Goal: Information Seeking & Learning: Find contact information

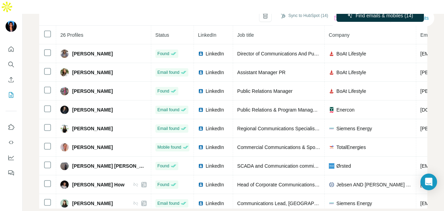
scroll to position [45, 0]
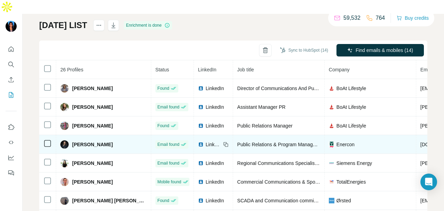
click at [212, 141] on span "LinkedIn" at bounding box center [213, 144] width 15 height 7
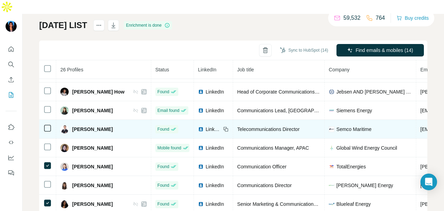
scroll to position [116, 0]
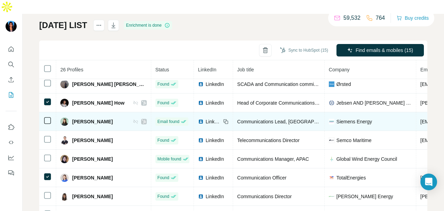
click at [51, 116] on div at bounding box center [47, 120] width 8 height 8
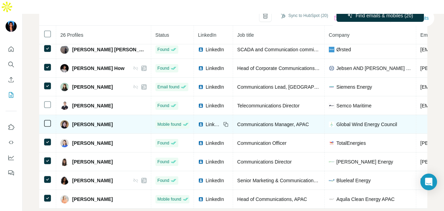
click at [211, 121] on span "LinkedIn" at bounding box center [213, 124] width 15 height 7
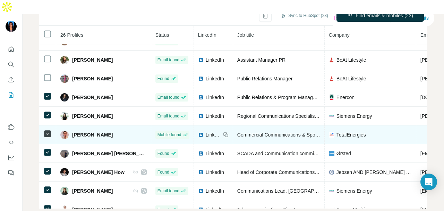
scroll to position [0, 0]
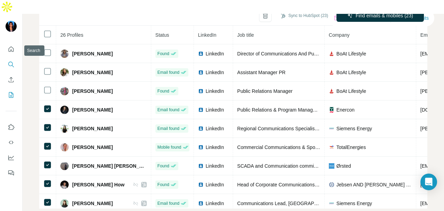
click at [9, 43] on button "Quick start" at bounding box center [11, 49] width 11 height 12
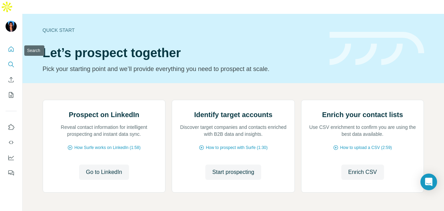
click at [10, 61] on icon "Search" at bounding box center [11, 64] width 7 height 7
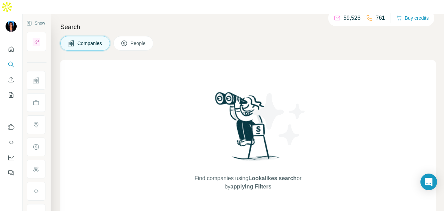
click at [133, 37] on div "Search Companies People Find companies using Lookalikes search or by applying F…" at bounding box center [247, 119] width 393 height 211
click at [135, 40] on span "People" at bounding box center [138, 43] width 16 height 7
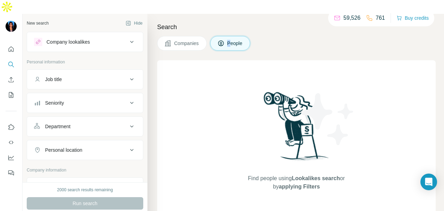
click at [100, 76] on div "Job title" at bounding box center [81, 79] width 94 height 7
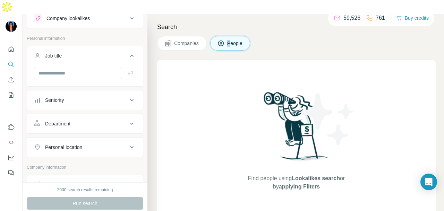
scroll to position [35, 0]
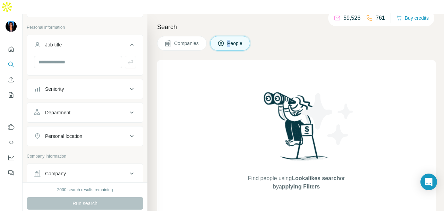
click at [102, 104] on button "Department" at bounding box center [85, 112] width 116 height 17
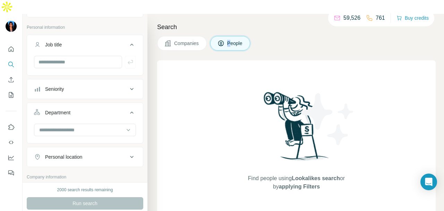
click at [97, 106] on button "Department" at bounding box center [85, 113] width 116 height 19
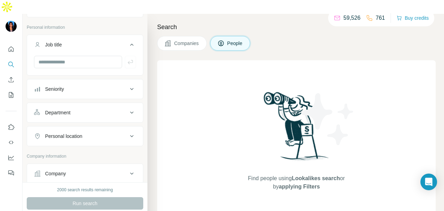
click at [96, 108] on ul "Job title Seniority Department Personal location" at bounding box center [85, 91] width 116 height 112
click at [97, 109] on div "Department" at bounding box center [81, 112] width 94 height 7
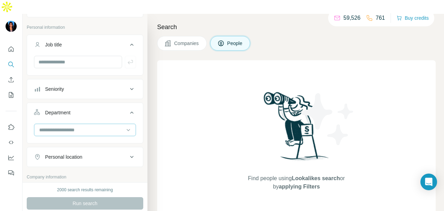
click at [96, 126] on input at bounding box center [81, 130] width 86 height 8
type input "**"
click at [86, 134] on div "PR and Communications" at bounding box center [81, 131] width 93 height 12
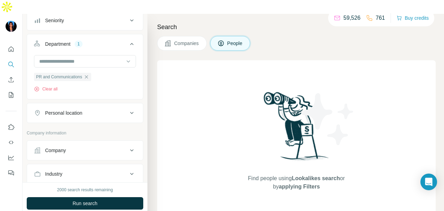
scroll to position [104, 0]
click at [96, 104] on button "Personal location" at bounding box center [85, 112] width 116 height 17
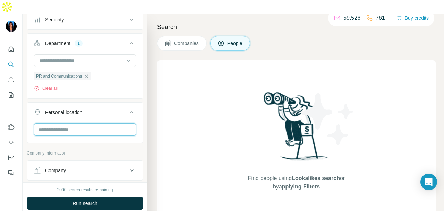
click at [92, 123] on input "text" at bounding box center [85, 129] width 102 height 12
type input "****"
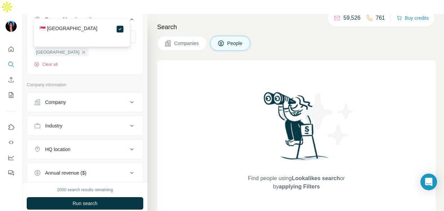
scroll to position [208, 0]
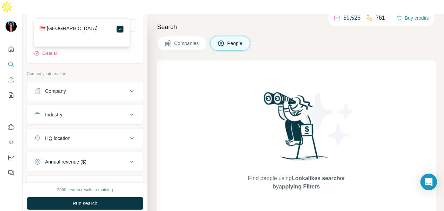
click at [96, 25] on div "🇸🇬 [GEOGRAPHIC_DATA]" at bounding box center [81, 32] width 93 height 25
click at [77, 28] on div "🇸🇬 [GEOGRAPHIC_DATA]" at bounding box center [82, 29] width 85 height 8
click at [59, 30] on label "🇸🇬 [GEOGRAPHIC_DATA]" at bounding box center [69, 29] width 58 height 8
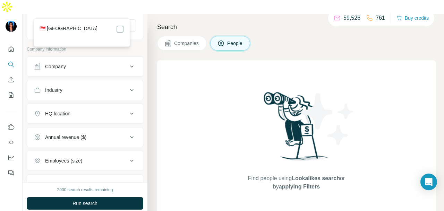
click at [121, 82] on button "Industry" at bounding box center [85, 90] width 116 height 17
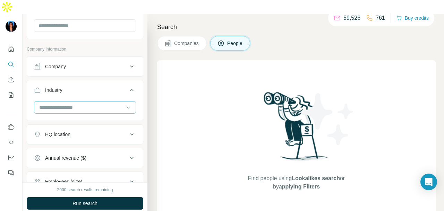
click at [105, 102] on div at bounding box center [81, 108] width 86 height 12
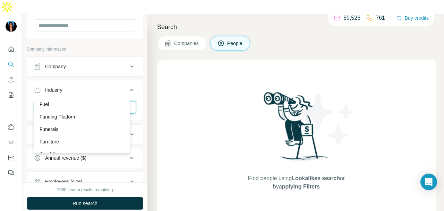
scroll to position [3050, 0]
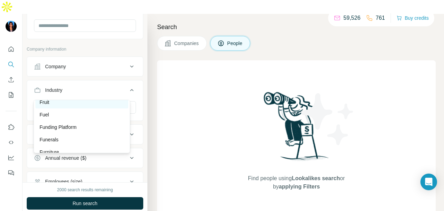
click at [71, 106] on div "Fruit" at bounding box center [82, 102] width 85 height 7
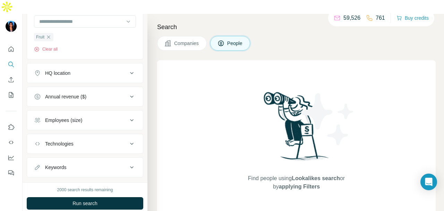
scroll to position [305, 0]
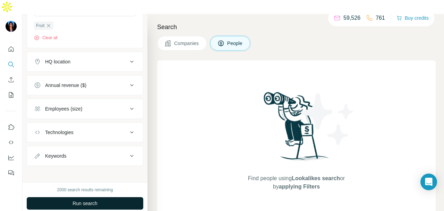
click at [93, 200] on span "Run search" at bounding box center [84, 203] width 25 height 7
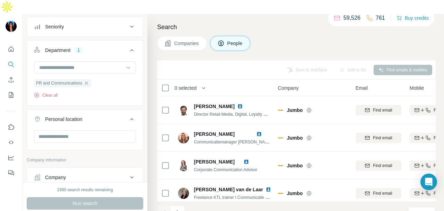
scroll to position [97, 0]
click at [86, 130] on input "text" at bounding box center [85, 136] width 102 height 12
type input "****"
click at [114, 137] on div "🇸🇬 [GEOGRAPHIC_DATA]" at bounding box center [82, 140] width 85 height 8
click at [115, 138] on div "🇸🇬 [GEOGRAPHIC_DATA]" at bounding box center [82, 140] width 85 height 8
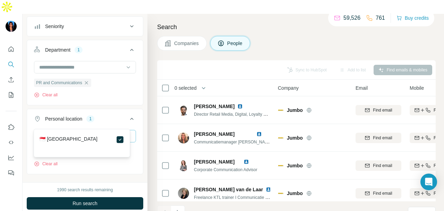
click at [134, 197] on button "Run search" at bounding box center [85, 203] width 116 height 12
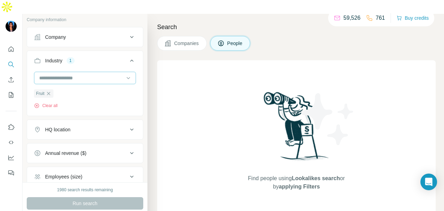
scroll to position [261, 0]
click at [51, 92] on icon "button" at bounding box center [49, 95] width 6 height 6
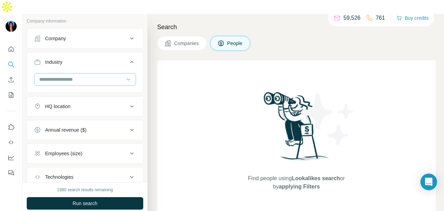
click at [96, 76] on input at bounding box center [81, 80] width 86 height 8
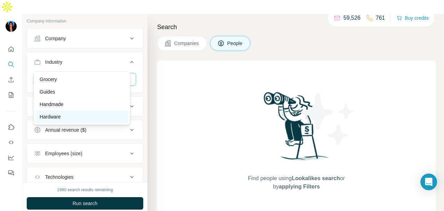
scroll to position [3292, 0]
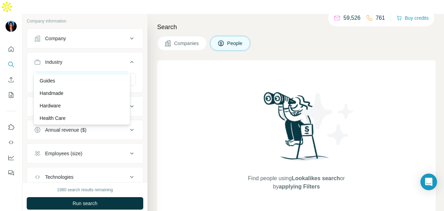
click at [88, 72] on div "Grocery" at bounding box center [82, 68] width 85 height 7
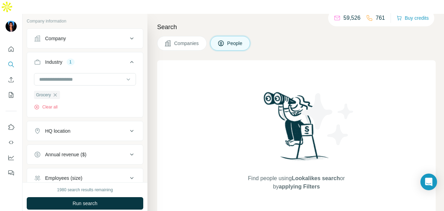
click at [113, 197] on button "Run search" at bounding box center [85, 203] width 116 height 12
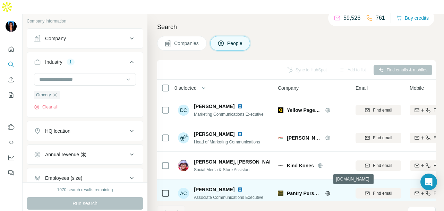
click at [327, 191] on icon at bounding box center [328, 194] width 6 height 6
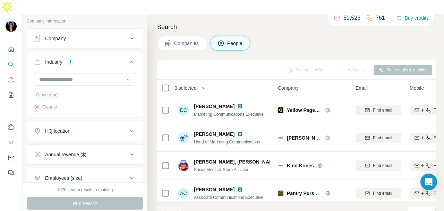
click at [58, 92] on icon "button" at bounding box center [55, 95] width 6 height 6
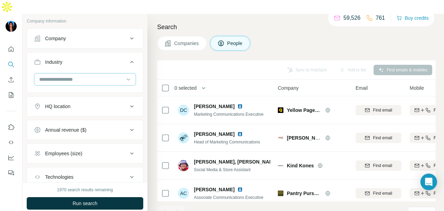
click at [71, 76] on input at bounding box center [81, 80] width 86 height 8
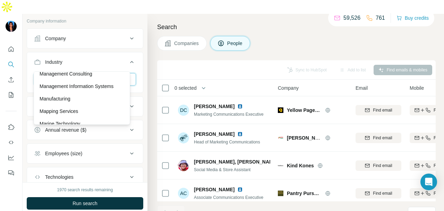
scroll to position [4332, 0]
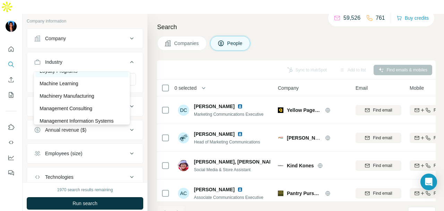
click at [84, 75] on div "Loyalty Programs" at bounding box center [82, 71] width 85 height 7
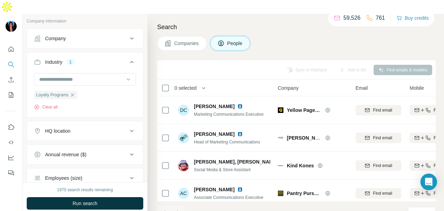
click at [103, 197] on button "Run search" at bounding box center [85, 203] width 116 height 12
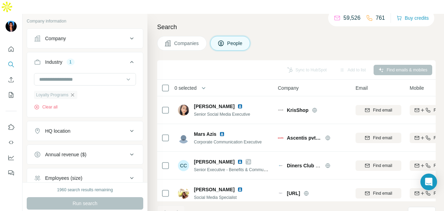
click at [75, 92] on icon "button" at bounding box center [73, 95] width 6 height 6
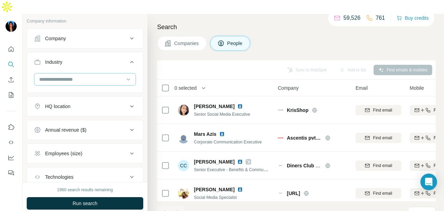
click at [114, 73] on div at bounding box center [81, 79] width 86 height 12
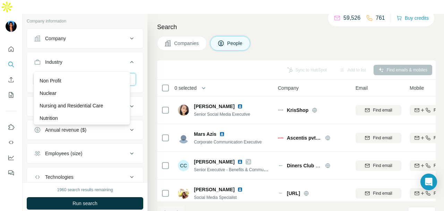
scroll to position [4956, 0]
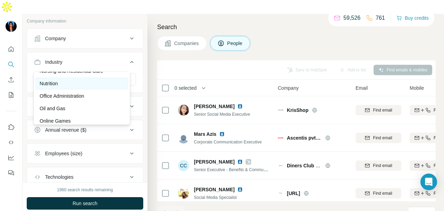
click at [90, 87] on div "Nutrition" at bounding box center [82, 83] width 85 height 7
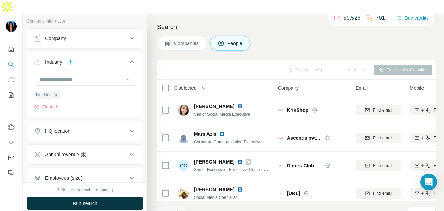
drag, startPoint x: 106, startPoint y: 191, endPoint x: 106, endPoint y: 187, distance: 3.8
click at [106, 197] on button "Run search" at bounding box center [85, 203] width 116 height 12
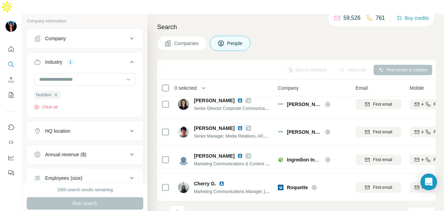
scroll to position [174, 0]
click at [181, 209] on icon "Navigate to next page" at bounding box center [177, 212] width 7 height 7
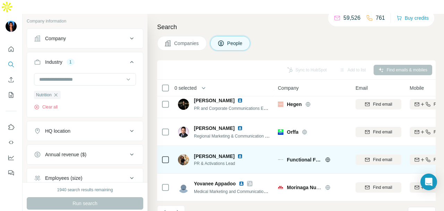
click at [326, 157] on icon at bounding box center [327, 159] width 5 height 5
click at [237, 154] on img at bounding box center [240, 157] width 6 height 6
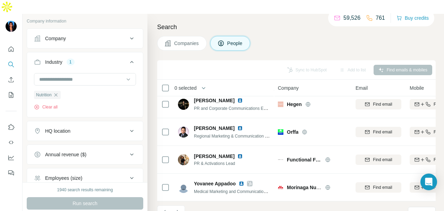
click at [180, 206] on button "Navigate to next page" at bounding box center [178, 213] width 14 height 14
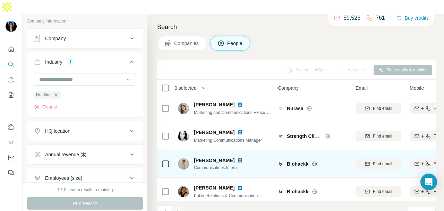
scroll to position [0, 0]
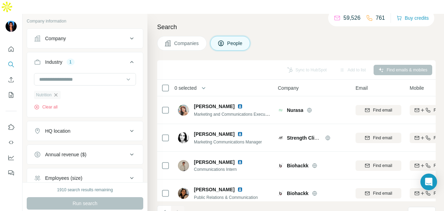
click at [56, 93] on icon "button" at bounding box center [55, 94] width 3 height 3
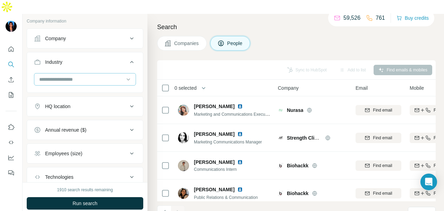
click at [90, 73] on div at bounding box center [85, 79] width 102 height 12
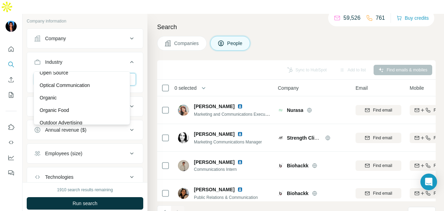
scroll to position [5060, 0]
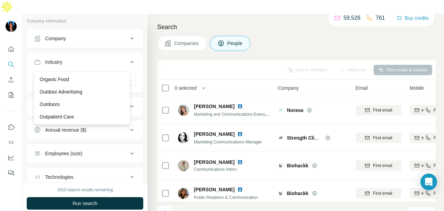
drag, startPoint x: 89, startPoint y: 98, endPoint x: 107, endPoint y: 181, distance: 84.9
click at [89, 83] on div "Organic Food" at bounding box center [82, 79] width 85 height 7
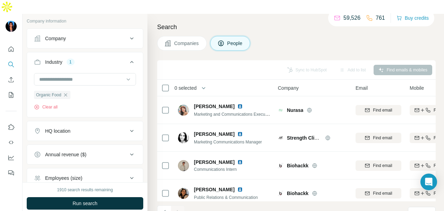
click at [112, 197] on button "Run search" at bounding box center [85, 203] width 116 height 12
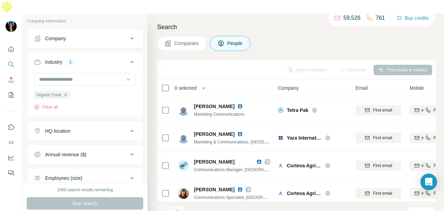
click at [176, 206] on button "Navigate to next page" at bounding box center [178, 213] width 14 height 14
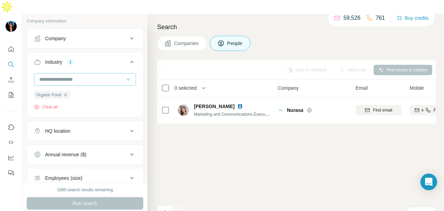
drag, startPoint x: 67, startPoint y: 81, endPoint x: 97, endPoint y: 65, distance: 33.5
click at [68, 91] on div "Organic Food" at bounding box center [52, 95] width 36 height 8
click at [97, 76] on input at bounding box center [81, 80] width 86 height 8
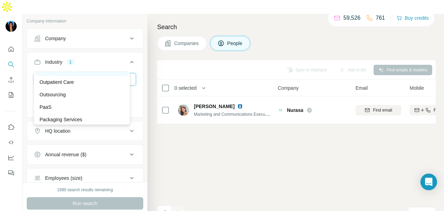
scroll to position [5129, 0]
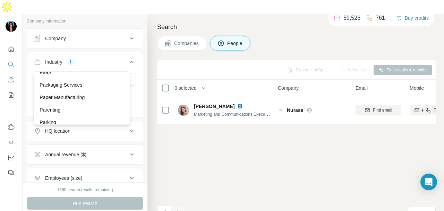
click at [90, 88] on div "Packaging Services" at bounding box center [82, 84] width 85 height 7
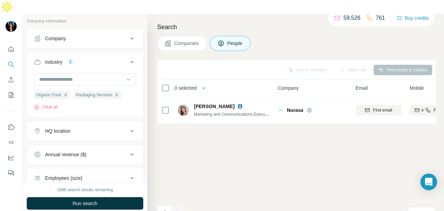
click at [67, 92] on icon "button" at bounding box center [66, 95] width 6 height 6
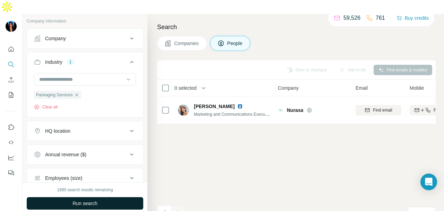
click at [112, 197] on button "Run search" at bounding box center [85, 203] width 116 height 12
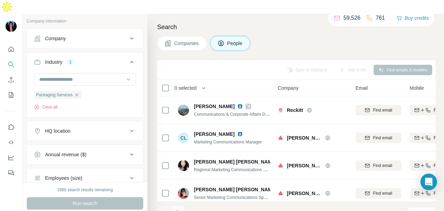
click at [179, 209] on icon "Navigate to next page" at bounding box center [177, 212] width 7 height 7
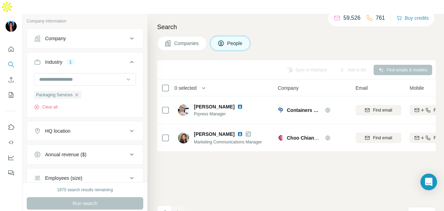
drag, startPoint x: 76, startPoint y: 80, endPoint x: 91, endPoint y: 71, distance: 17.9
click at [76, 92] on icon "button" at bounding box center [77, 95] width 6 height 6
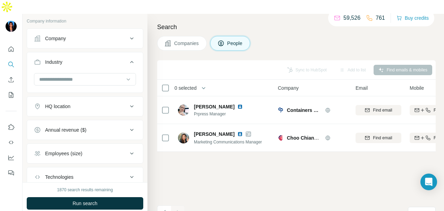
click at [91, 73] on div at bounding box center [85, 80] width 102 height 14
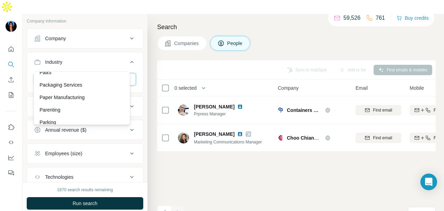
click at [93, 76] on input at bounding box center [81, 80] width 86 height 8
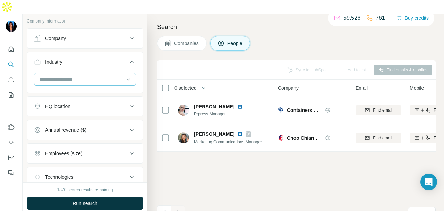
click at [93, 76] on input at bounding box center [81, 80] width 86 height 8
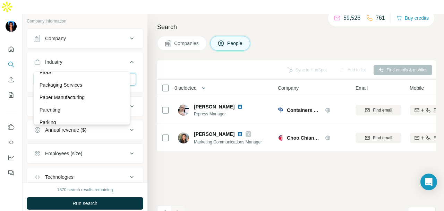
scroll to position [5406, 0]
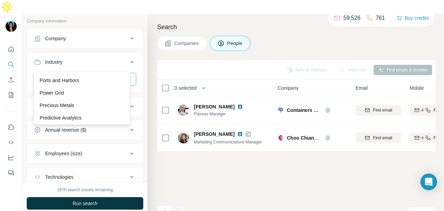
scroll to position [5406, 0]
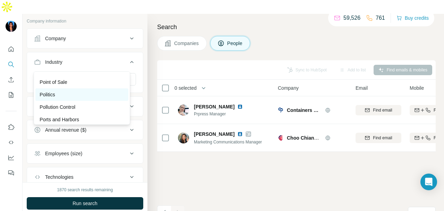
click at [63, 101] on div "Politics" at bounding box center [81, 94] width 93 height 12
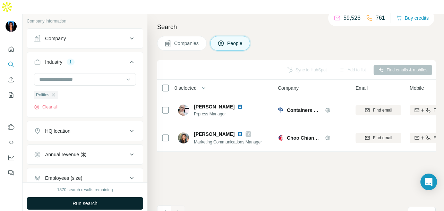
click at [90, 187] on div "1870 search results remaining" at bounding box center [85, 190] width 56 height 6
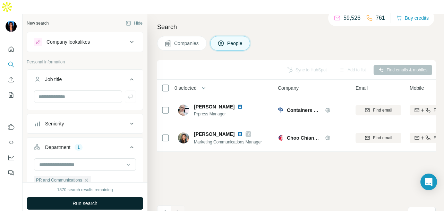
scroll to position [139, 0]
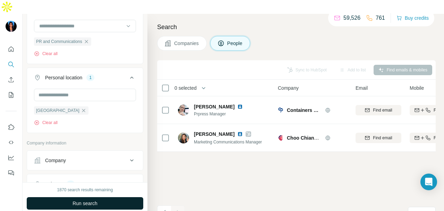
click at [115, 197] on button "Run search" at bounding box center [85, 203] width 116 height 12
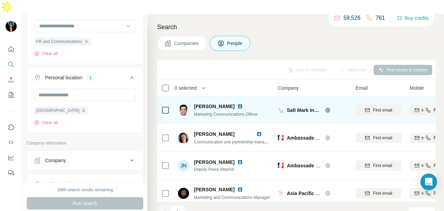
click at [326, 107] on icon at bounding box center [328, 110] width 6 height 6
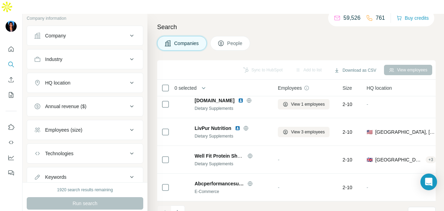
scroll to position [66, 0]
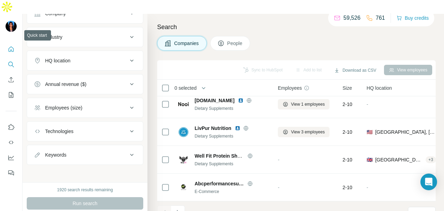
click at [9, 46] on icon "Quick start" at bounding box center [11, 49] width 7 height 7
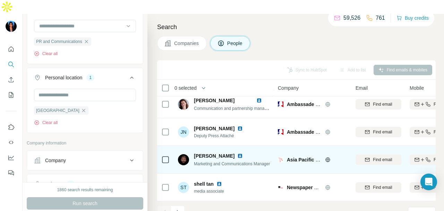
scroll to position [174, 0]
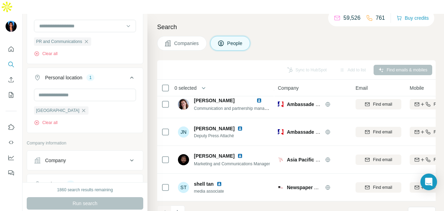
drag, startPoint x: 176, startPoint y: 201, endPoint x: 182, endPoint y: 197, distance: 6.5
click at [176, 209] on icon "Navigate to next page" at bounding box center [177, 212] width 7 height 7
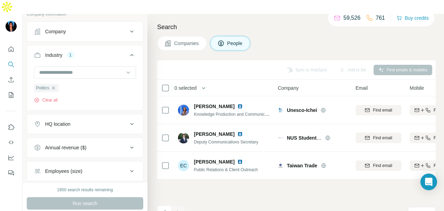
scroll to position [312, 0]
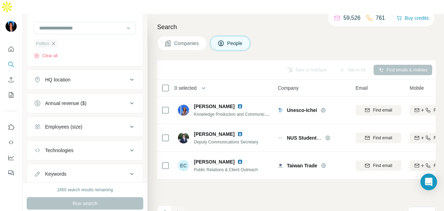
click at [51, 41] on icon "button" at bounding box center [54, 44] width 6 height 6
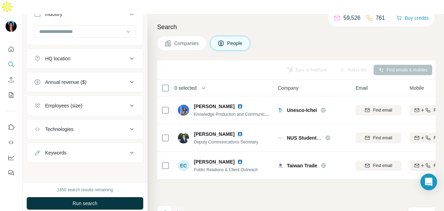
scroll to position [305, 0]
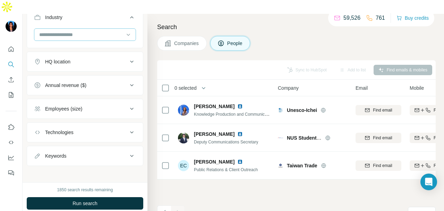
click at [105, 31] on input at bounding box center [81, 35] width 86 height 8
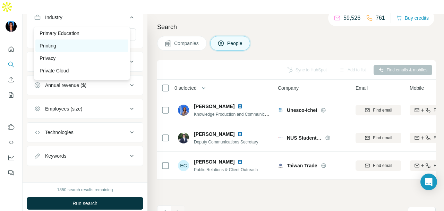
click at [98, 49] on div "Printing" at bounding box center [82, 45] width 85 height 7
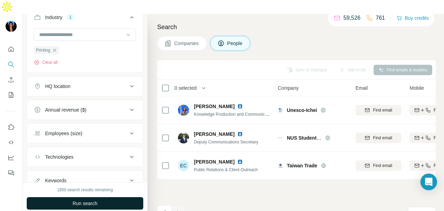
click at [108, 197] on button "Run search" at bounding box center [85, 203] width 116 height 12
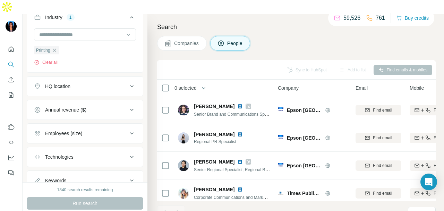
click at [57, 46] on div "Printing Clear all" at bounding box center [46, 56] width 25 height 20
click at [58, 46] on div "Printing" at bounding box center [46, 50] width 25 height 8
click at [57, 47] on icon "button" at bounding box center [55, 50] width 6 height 6
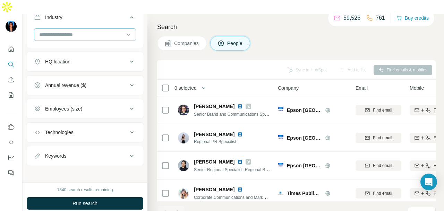
click at [78, 31] on input at bounding box center [81, 35] width 86 height 8
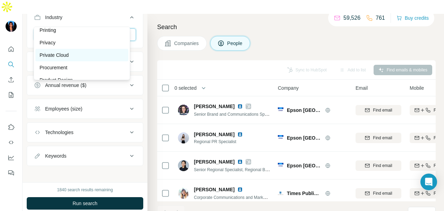
scroll to position [5510, 0]
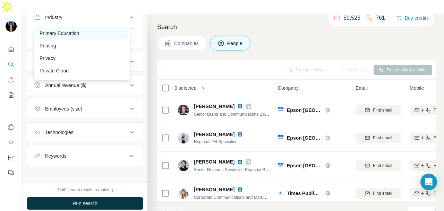
click at [91, 37] on div "Primary Education" at bounding box center [82, 33] width 85 height 7
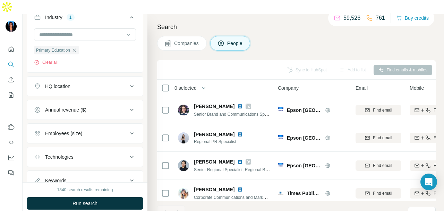
click at [76, 47] on icon "button" at bounding box center [74, 50] width 6 height 6
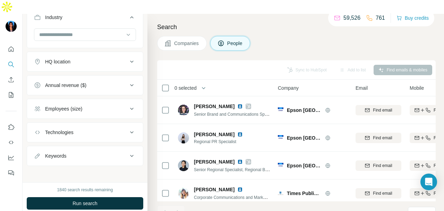
click at [90, 28] on div at bounding box center [85, 35] width 102 height 14
drag, startPoint x: 95, startPoint y: 56, endPoint x: 126, endPoint y: 129, distance: 78.7
click at [93, 27] on div "Price Comparison" at bounding box center [81, 21] width 93 height 12
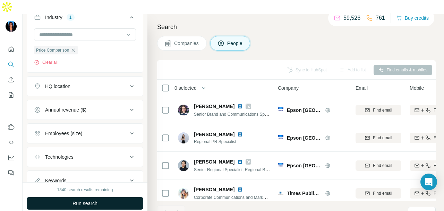
click at [122, 197] on button "Run search" at bounding box center [85, 203] width 116 height 12
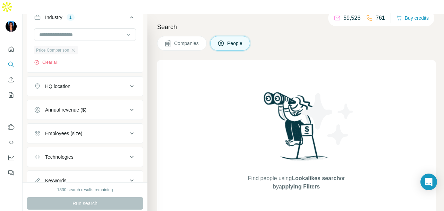
click at [74, 46] on div "Price Comparison" at bounding box center [56, 50] width 44 height 8
click at [74, 47] on icon "button" at bounding box center [73, 50] width 6 height 6
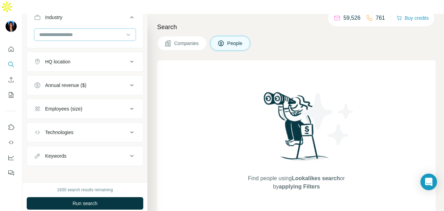
click at [85, 31] on input at bounding box center [81, 35] width 86 height 8
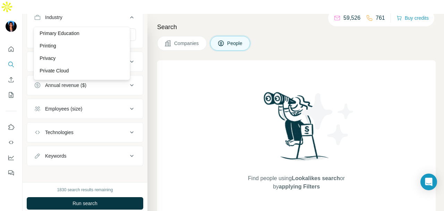
click at [75, 15] on div "Predictive Analytics" at bounding box center [81, 8] width 93 height 12
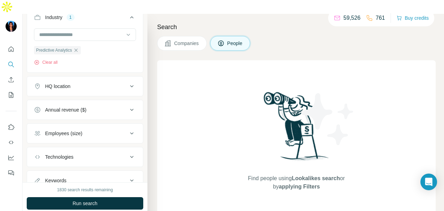
click at [97, 197] on button "Run search" at bounding box center [85, 203] width 116 height 12
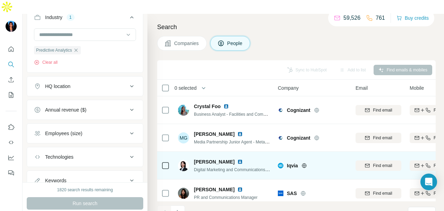
scroll to position [174, 0]
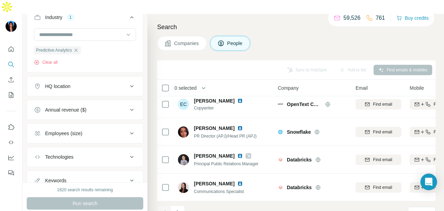
click at [177, 206] on button "Navigate to next page" at bounding box center [178, 213] width 14 height 14
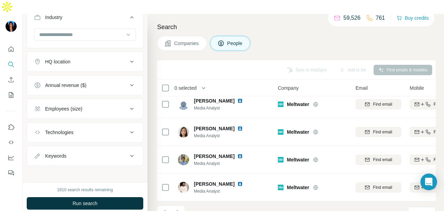
click at [90, 29] on div at bounding box center [81, 35] width 86 height 12
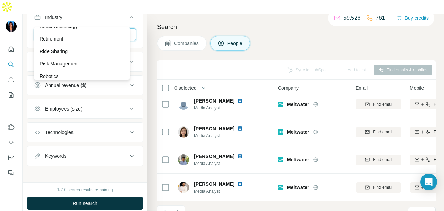
scroll to position [6065, 0]
click at [78, 19] on p "Retail Technology" at bounding box center [59, 15] width 38 height 7
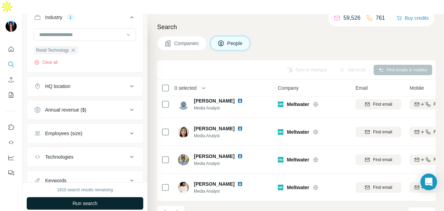
click at [129, 197] on button "Run search" at bounding box center [85, 203] width 116 height 12
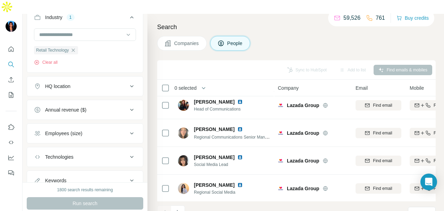
scroll to position [174, 0]
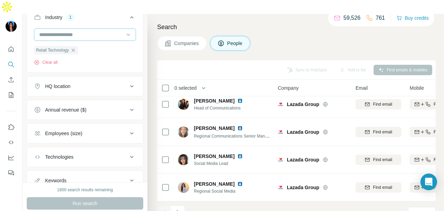
click at [84, 29] on div at bounding box center [81, 35] width 86 height 12
type input "****"
click at [95, 38] on div "Skiing" at bounding box center [81, 34] width 93 height 12
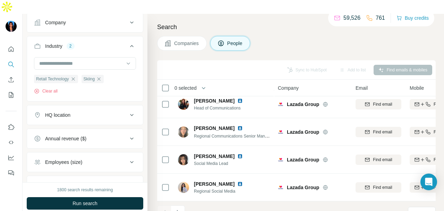
scroll to position [261, 0]
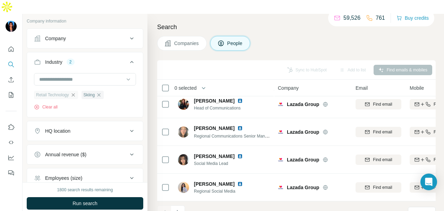
click at [72, 92] on icon "button" at bounding box center [73, 95] width 6 height 6
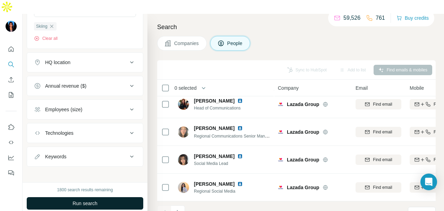
scroll to position [330, 0]
click at [96, 197] on button "Run search" at bounding box center [85, 203] width 116 height 12
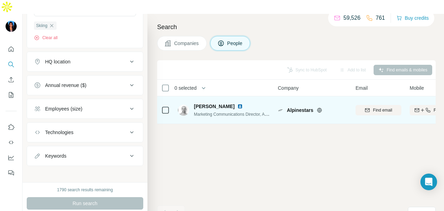
click at [237, 104] on img at bounding box center [240, 107] width 6 height 6
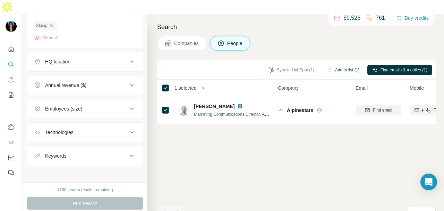
click at [340, 65] on button "Add to list (1)" at bounding box center [343, 70] width 43 height 10
click at [327, 69] on icon "button" at bounding box center [328, 70] width 3 height 3
click at [326, 67] on icon "button" at bounding box center [329, 70] width 6 height 6
click at [333, 65] on button "Add to list (1)" at bounding box center [343, 70] width 43 height 10
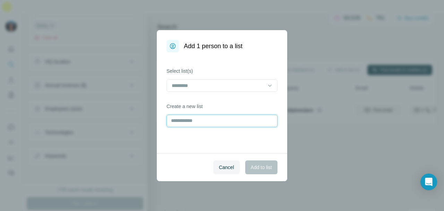
click at [214, 121] on input "text" at bounding box center [221, 121] width 111 height 12
type input "**********"
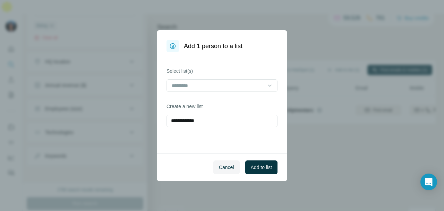
drag, startPoint x: 258, startPoint y: 165, endPoint x: 285, endPoint y: 174, distance: 28.0
click at [259, 165] on span "Add to list" at bounding box center [261, 167] width 21 height 7
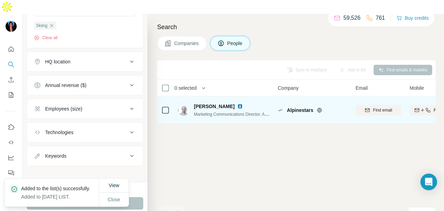
click at [165, 106] on div at bounding box center [165, 110] width 8 height 8
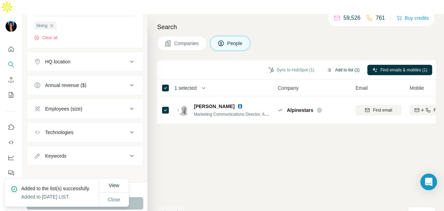
click at [331, 65] on button "Add to list (1)" at bounding box center [343, 70] width 43 height 10
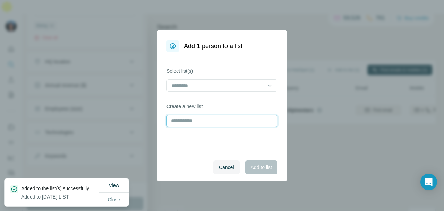
click at [213, 117] on input "text" at bounding box center [221, 121] width 111 height 12
click at [216, 86] on input at bounding box center [218, 86] width 94 height 8
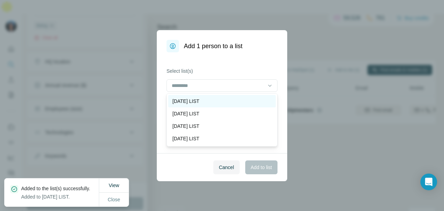
click at [218, 97] on div "[DATE] LIST" at bounding box center [221, 101] width 107 height 12
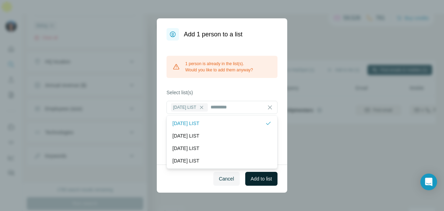
click at [251, 181] on span "Add to list" at bounding box center [261, 178] width 21 height 7
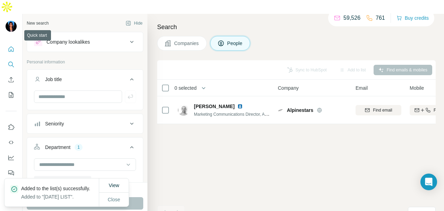
click at [11, 46] on icon "Quick start" at bounding box center [11, 49] width 7 height 7
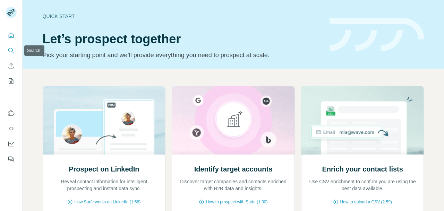
click at [7, 49] on button "Search" at bounding box center [11, 50] width 11 height 12
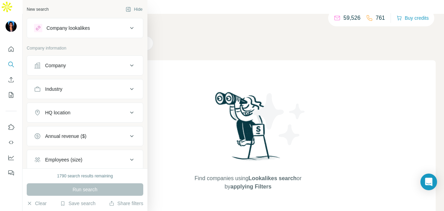
click at [42, 65] on div "Company" at bounding box center [81, 65] width 94 height 7
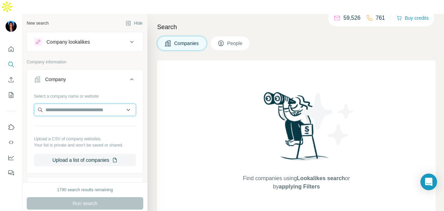
click at [55, 104] on input "text" at bounding box center [85, 110] width 102 height 12
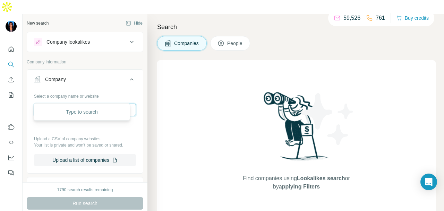
paste input "**********"
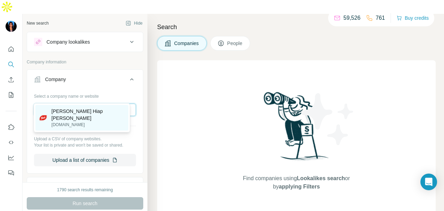
type input "**********"
click at [88, 115] on div "Yeo Hiap Seng yeos.com.sg" at bounding box center [81, 118] width 93 height 26
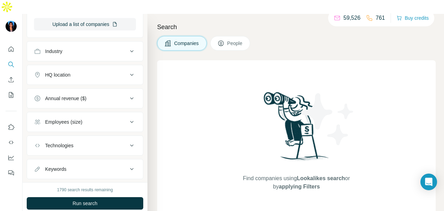
scroll to position [173, 0]
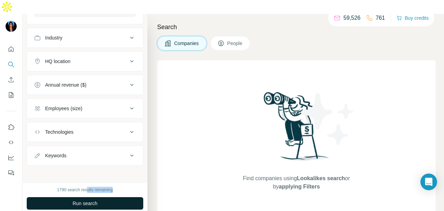
click at [86, 184] on div "1790 search results remaining Run search Clear Save search Share filters" at bounding box center [85, 203] width 125 height 43
click at [86, 197] on button "Run search" at bounding box center [85, 203] width 116 height 12
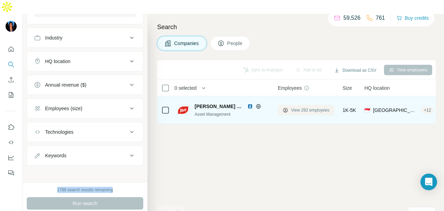
click at [301, 105] on button "View 292 employees" at bounding box center [306, 110] width 56 height 10
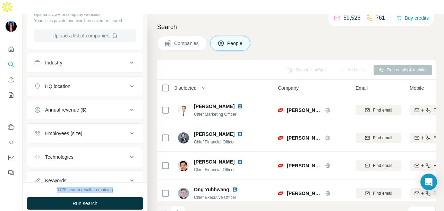
scroll to position [246, 0]
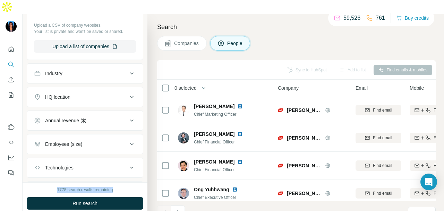
click at [115, 65] on button "Industry" at bounding box center [85, 73] width 116 height 17
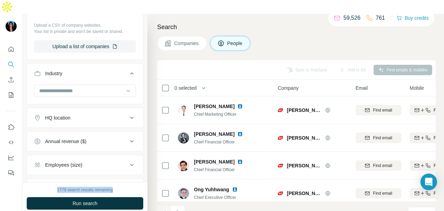
click at [116, 65] on button "Industry" at bounding box center [85, 74] width 116 height 19
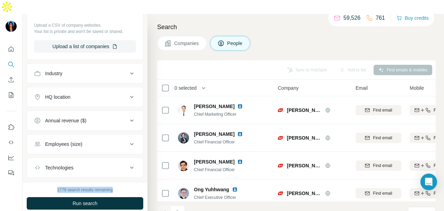
click at [115, 89] on button "HQ location" at bounding box center [85, 97] width 116 height 17
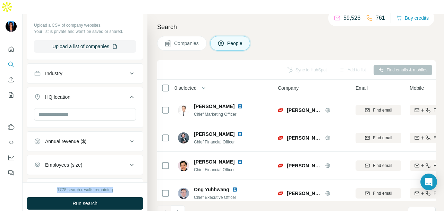
click at [115, 89] on button "HQ location" at bounding box center [85, 98] width 116 height 19
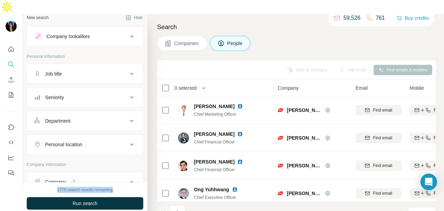
scroll to position [0, 0]
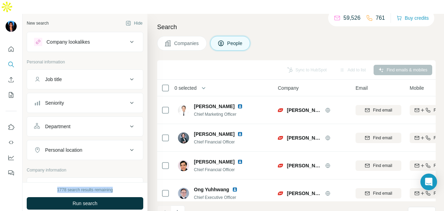
click at [110, 123] on div "Department" at bounding box center [81, 126] width 94 height 7
click at [110, 118] on button "Department" at bounding box center [85, 127] width 116 height 19
click at [114, 142] on button "Personal location" at bounding box center [85, 150] width 116 height 17
click at [112, 123] on div "Department" at bounding box center [81, 126] width 94 height 7
click at [109, 140] on input at bounding box center [81, 144] width 86 height 8
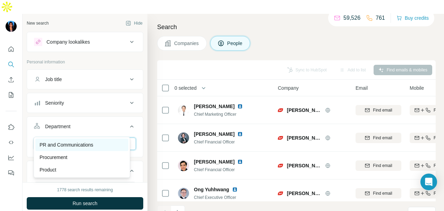
type input "**"
click at [91, 147] on p "PR and Communications" at bounding box center [67, 144] width 54 height 7
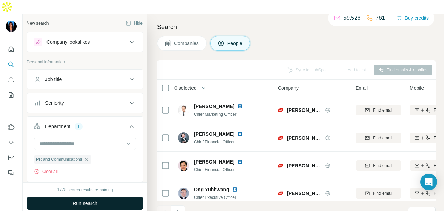
click at [101, 197] on button "Run search" at bounding box center [85, 203] width 116 height 12
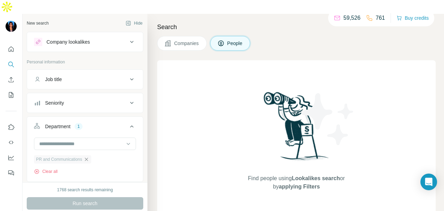
click at [89, 157] on icon "button" at bounding box center [87, 160] width 6 height 6
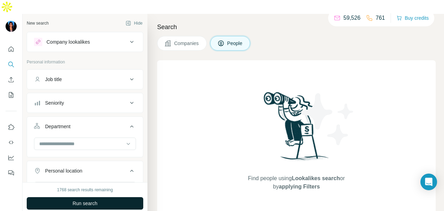
click at [121, 197] on button "Run search" at bounding box center [85, 203] width 116 height 12
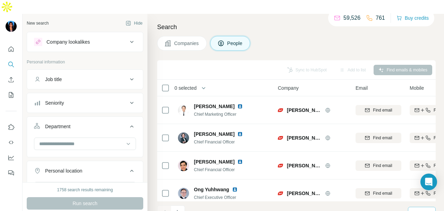
click at [427, 211] on icon at bounding box center [427, 213] width 3 height 2
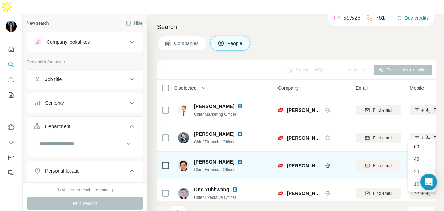
click at [419, 146] on p "60" at bounding box center [416, 146] width 6 height 7
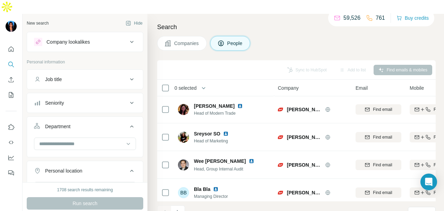
scroll to position [209, 0]
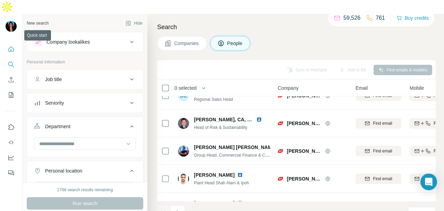
click at [15, 43] on button "Quick start" at bounding box center [11, 49] width 11 height 12
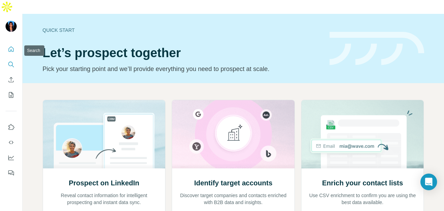
click at [14, 61] on icon "Search" at bounding box center [11, 64] width 7 height 7
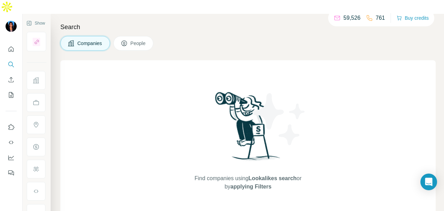
click at [157, 36] on div "Companies People" at bounding box center [247, 43] width 375 height 15
drag, startPoint x: 139, startPoint y: 29, endPoint x: 135, endPoint y: 30, distance: 3.9
click at [138, 40] on span "People" at bounding box center [138, 43] width 16 height 7
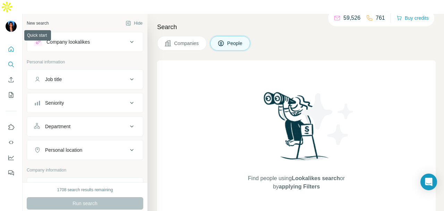
click at [14, 46] on icon "Quick start" at bounding box center [11, 49] width 7 height 7
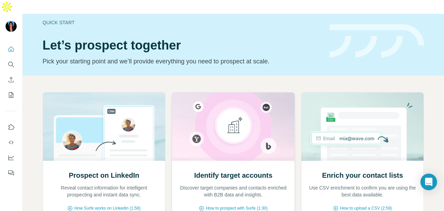
scroll to position [12, 0]
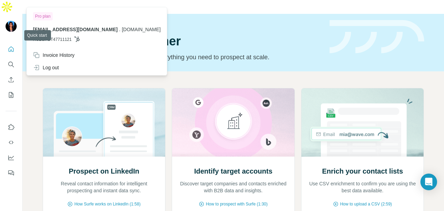
click at [14, 46] on icon "Quick start" at bounding box center [11, 48] width 5 height 5
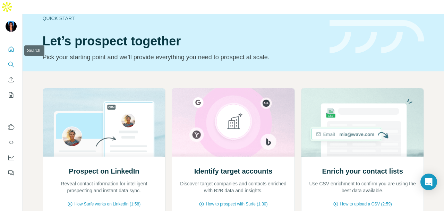
click at [14, 61] on icon "Search" at bounding box center [11, 64] width 7 height 7
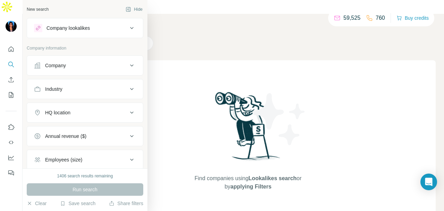
click at [81, 68] on div "Company" at bounding box center [81, 65] width 94 height 7
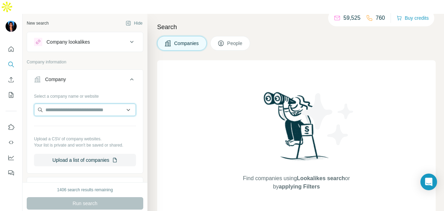
click at [69, 104] on input "text" at bounding box center [85, 110] width 102 height 12
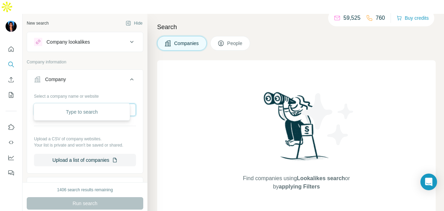
paste input "**********"
type input "**********"
click at [87, 121] on div "Camden Medical camden.com.sg" at bounding box center [81, 114] width 93 height 19
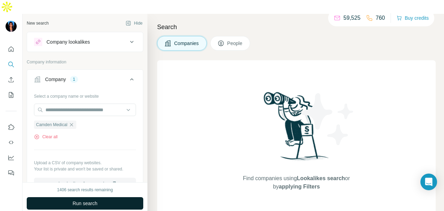
click at [81, 200] on span "Run search" at bounding box center [84, 203] width 25 height 7
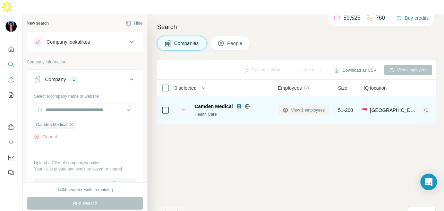
click at [313, 107] on span "View 1 employees" at bounding box center [308, 110] width 34 height 6
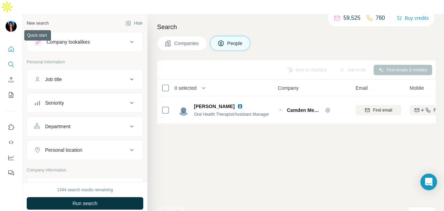
click at [7, 43] on button "Quick start" at bounding box center [11, 49] width 11 height 12
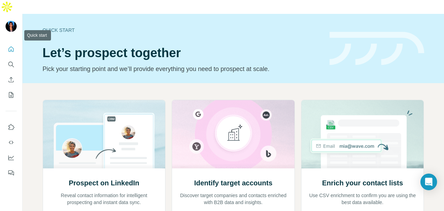
click at [8, 46] on icon "Quick start" at bounding box center [11, 49] width 7 height 7
click at [10, 62] on icon "Search" at bounding box center [10, 64] width 5 height 5
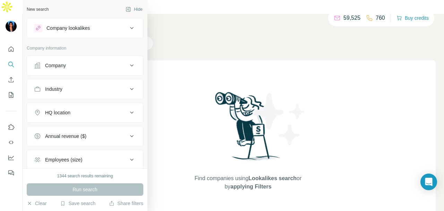
click at [66, 60] on button "Company" at bounding box center [85, 65] width 116 height 17
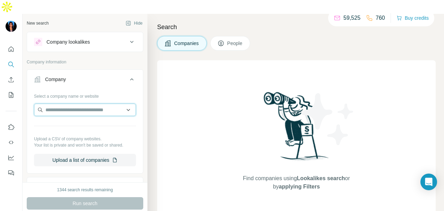
click at [68, 104] on input "text" at bounding box center [85, 110] width 102 height 12
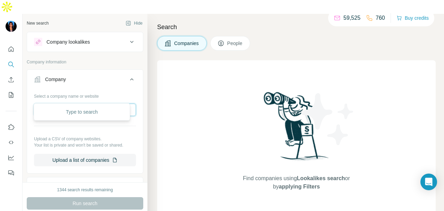
paste input "**********"
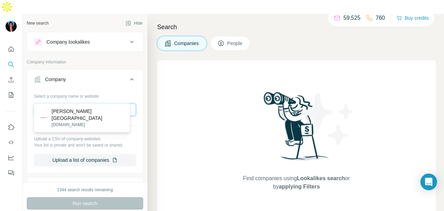
type input "**********"
click at [94, 114] on p "Farrer Park Hospital" at bounding box center [88, 115] width 73 height 14
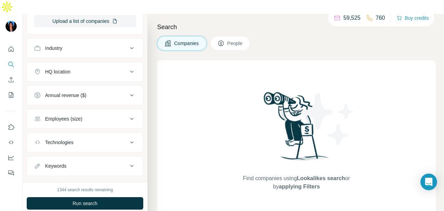
scroll to position [174, 0]
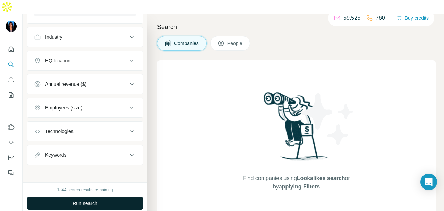
click at [89, 200] on span "Run search" at bounding box center [84, 203] width 25 height 7
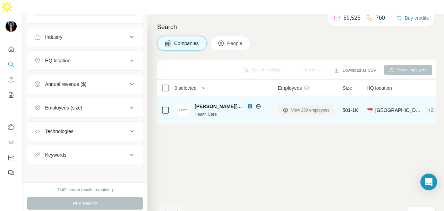
click at [301, 107] on span "View 239 employees" at bounding box center [310, 110] width 38 height 6
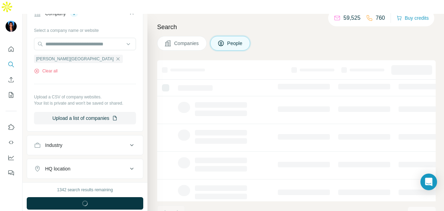
scroll to position [281, 0]
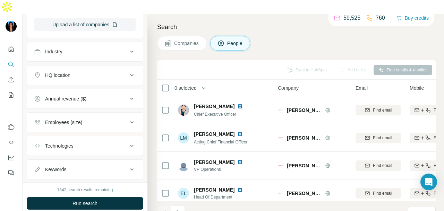
scroll to position [108, 0]
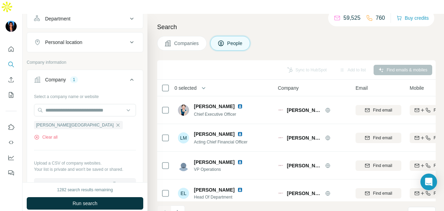
drag, startPoint x: 201, startPoint y: 90, endPoint x: 228, endPoint y: 72, distance: 32.1
click at [228, 84] on div "0 selected" at bounding box center [212, 88] width 103 height 8
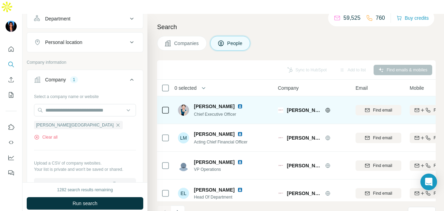
click at [237, 104] on img at bounding box center [240, 107] width 6 height 6
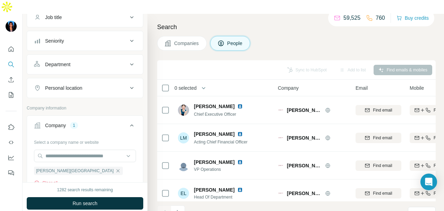
scroll to position [35, 0]
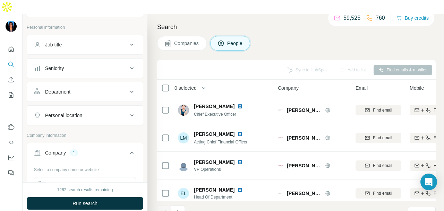
click at [79, 88] on div "Department" at bounding box center [81, 91] width 94 height 7
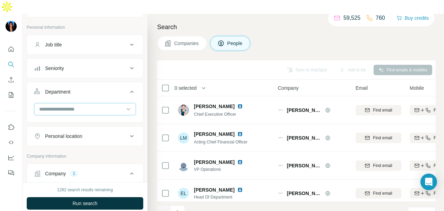
click at [83, 103] on div at bounding box center [85, 109] width 102 height 12
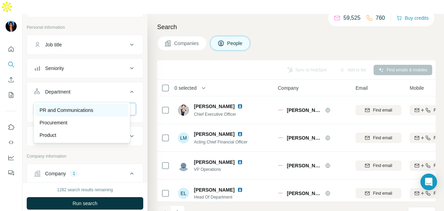
type input "**"
click at [67, 105] on div "PR and Communications" at bounding box center [81, 110] width 93 height 12
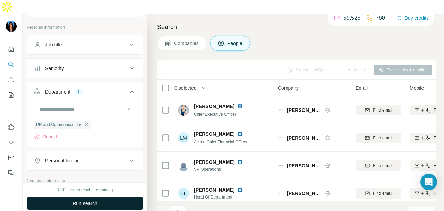
click at [114, 197] on button "Run search" at bounding box center [85, 203] width 116 height 12
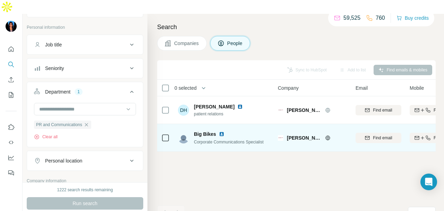
click at [222, 131] on img at bounding box center [222, 134] width 6 height 6
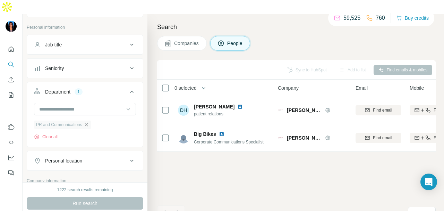
click at [87, 122] on icon "button" at bounding box center [87, 125] width 6 height 6
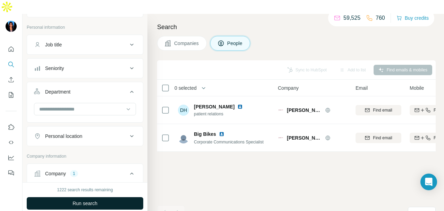
click at [107, 197] on button "Run search" at bounding box center [85, 203] width 116 height 12
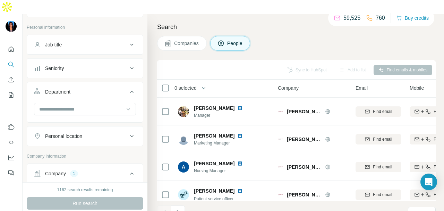
scroll to position [347, 0]
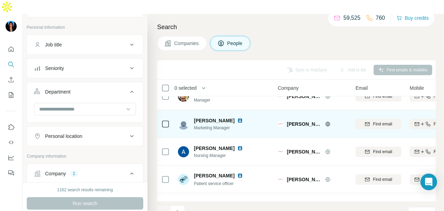
click at [237, 118] on img at bounding box center [240, 121] width 6 height 6
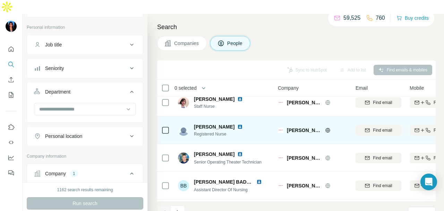
scroll to position [1560, 0]
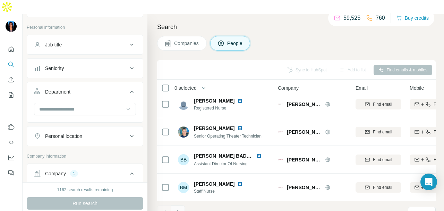
click at [174, 209] on icon "Navigate to next page" at bounding box center [177, 212] width 7 height 7
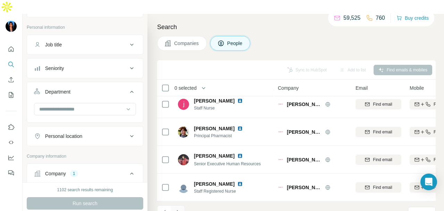
click at [181, 206] on button "Navigate to next page" at bounding box center [178, 213] width 14 height 14
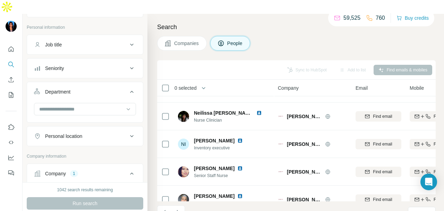
drag, startPoint x: 181, startPoint y: 201, endPoint x: 182, endPoint y: 197, distance: 3.6
click at [181, 206] on button "Navigate to next page" at bounding box center [178, 213] width 14 height 14
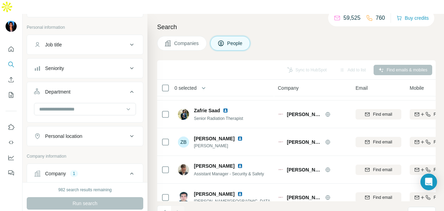
scroll to position [1532, 0]
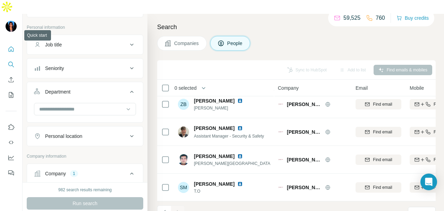
click at [12, 43] on button "Quick start" at bounding box center [11, 49] width 11 height 12
click at [12, 46] on icon "Quick start" at bounding box center [11, 49] width 7 height 7
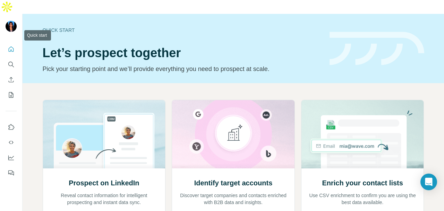
click at [12, 61] on icon "Search" at bounding box center [11, 64] width 7 height 7
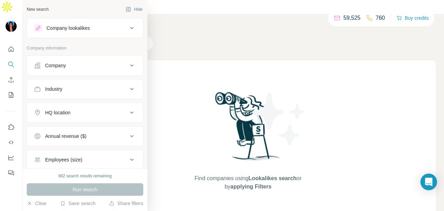
click at [64, 63] on div "Company" at bounding box center [55, 65] width 21 height 7
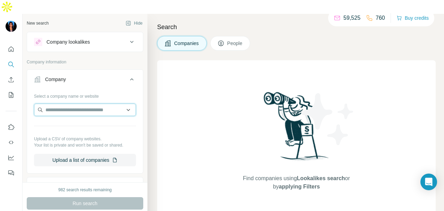
click at [62, 104] on input "text" at bounding box center [85, 110] width 102 height 12
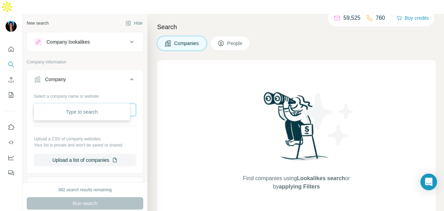
paste input "**********"
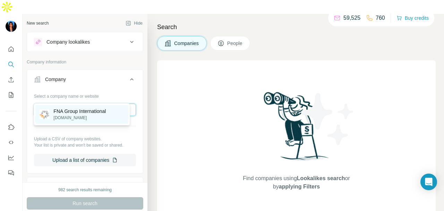
type input "**********"
click at [79, 114] on p "FNA Group International" at bounding box center [79, 111] width 52 height 7
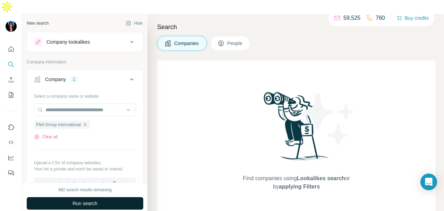
click at [93, 200] on span "Run search" at bounding box center [84, 203] width 25 height 7
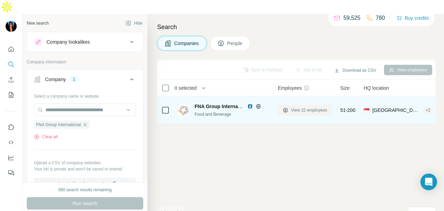
click at [314, 107] on span "View 22 employees" at bounding box center [309, 110] width 36 height 6
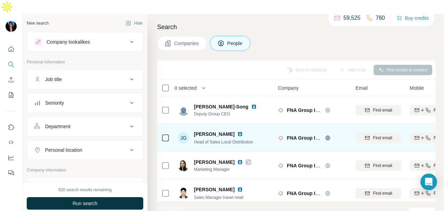
scroll to position [35, 0]
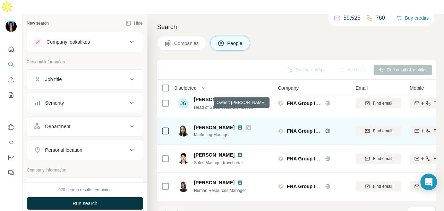
click at [246, 125] on icon at bounding box center [248, 128] width 4 height 6
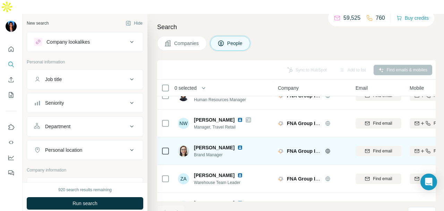
scroll to position [0, 0]
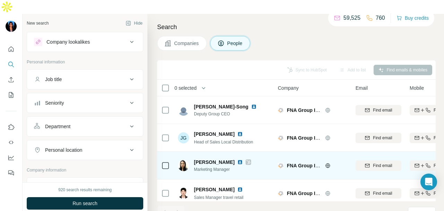
click at [237, 159] on img at bounding box center [240, 162] width 6 height 6
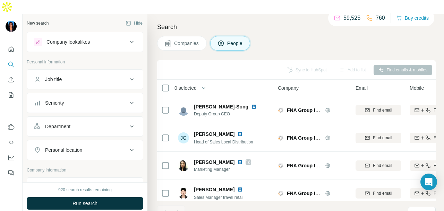
click at [113, 34] on button "Company lookalikes" at bounding box center [85, 42] width 116 height 17
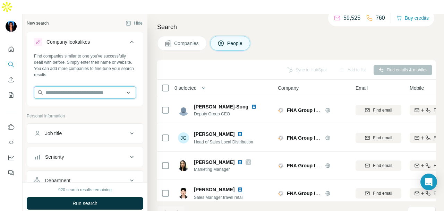
click at [110, 86] on input "text" at bounding box center [85, 92] width 102 height 12
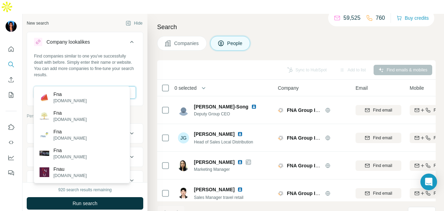
type input "********"
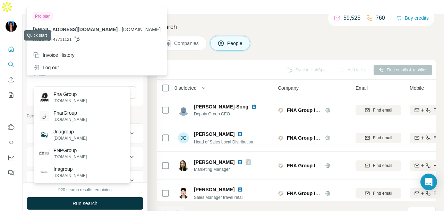
click at [14, 46] on icon "Quick start" at bounding box center [11, 49] width 7 height 7
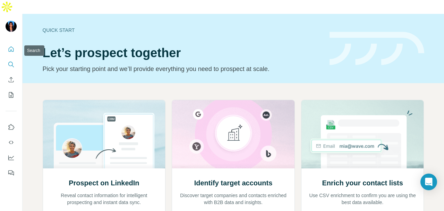
click at [12, 62] on icon "Search" at bounding box center [10, 64] width 5 height 5
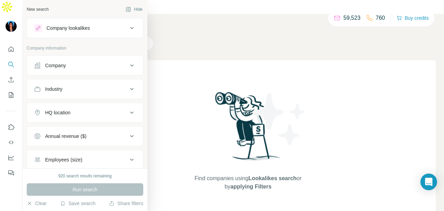
click at [47, 71] on button "Company" at bounding box center [85, 65] width 116 height 17
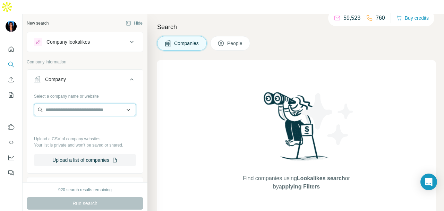
click at [84, 104] on input "text" at bounding box center [85, 110] width 102 height 12
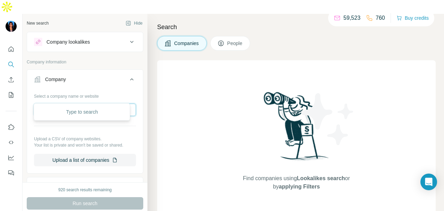
paste input "**********"
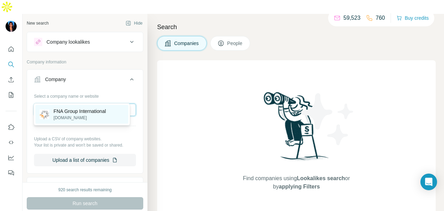
type input "**********"
click at [102, 120] on p "fnagroup.com.sg" at bounding box center [79, 118] width 52 height 6
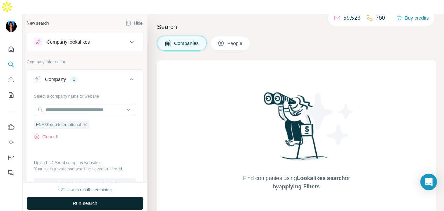
click at [100, 197] on button "Run search" at bounding box center [85, 203] width 116 height 12
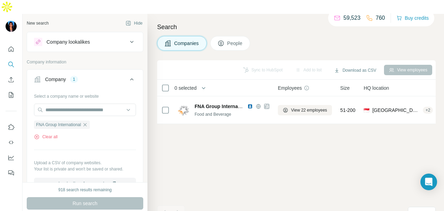
click at [94, 35] on button "Company lookalikes" at bounding box center [85, 42] width 116 height 17
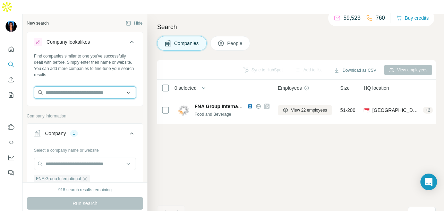
click at [87, 86] on input "text" at bounding box center [85, 92] width 102 height 12
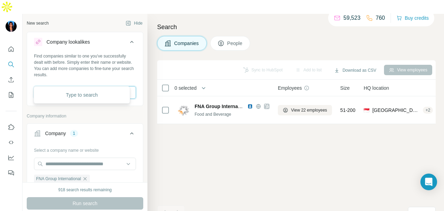
paste input "**********"
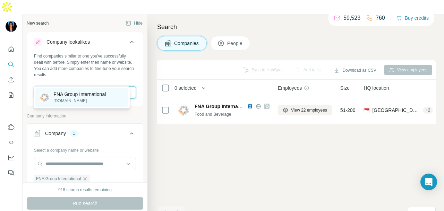
type input "**********"
click at [88, 100] on p "fnagroup.com.sg" at bounding box center [79, 101] width 52 height 6
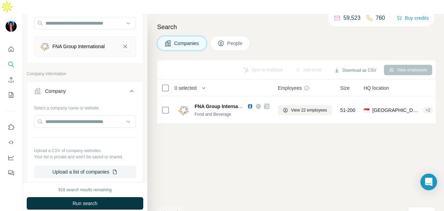
scroll to position [139, 0]
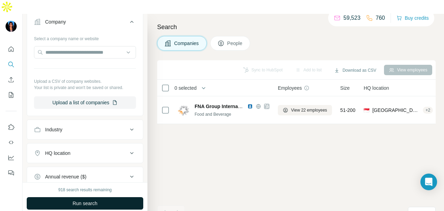
click at [100, 197] on button "Run search" at bounding box center [85, 203] width 116 height 12
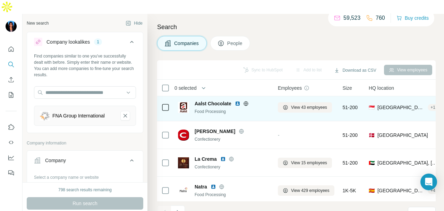
scroll to position [69, 0]
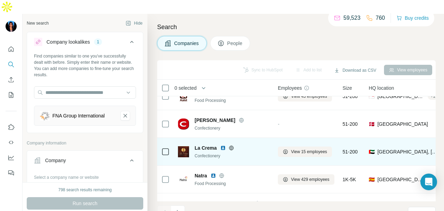
click at [221, 145] on img at bounding box center [223, 148] width 6 height 6
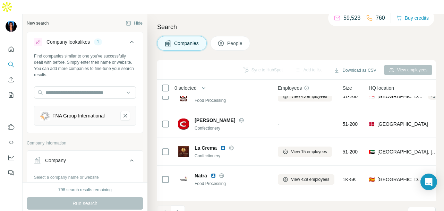
scroll to position [0, 0]
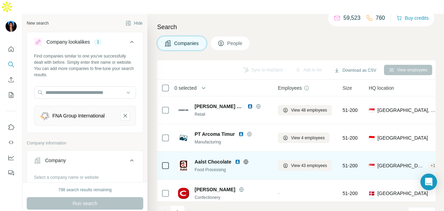
click at [236, 159] on img at bounding box center [238, 162] width 6 height 6
click at [295, 163] on span "View 43 employees" at bounding box center [309, 166] width 36 height 6
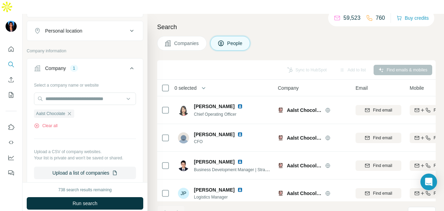
scroll to position [312, 0]
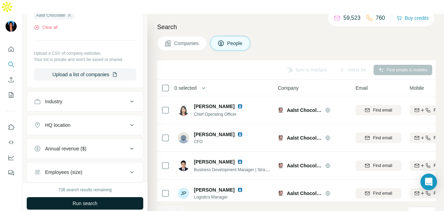
click at [105, 197] on button "Run search" at bounding box center [85, 203] width 116 height 12
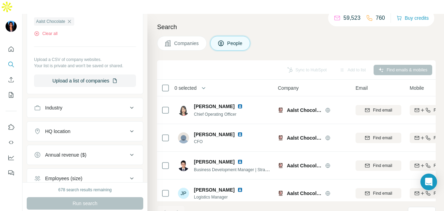
scroll to position [236, 0]
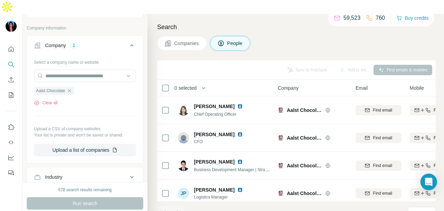
click at [70, 88] on icon "button" at bounding box center [70, 91] width 6 height 6
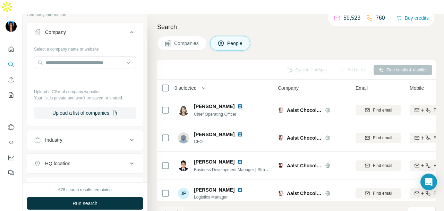
scroll to position [223, 0]
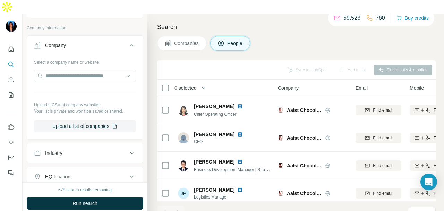
click at [110, 197] on button "Run search" at bounding box center [85, 203] width 116 height 12
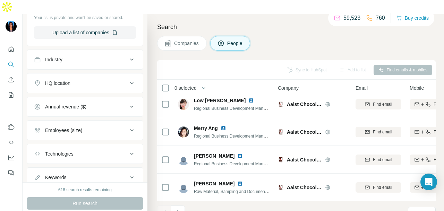
scroll to position [327, 0]
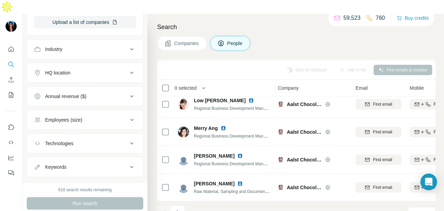
click at [100, 64] on button "HQ location" at bounding box center [85, 72] width 116 height 17
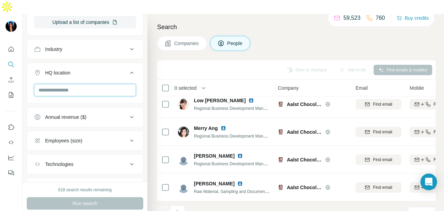
click at [105, 84] on input "text" at bounding box center [85, 90] width 102 height 12
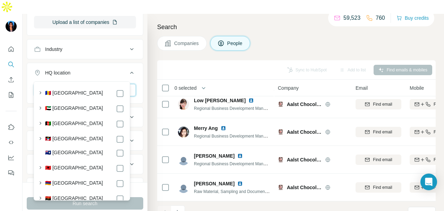
scroll to position [180, 0]
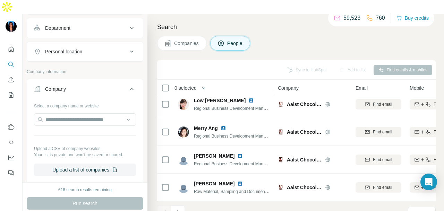
click at [169, 40] on icon at bounding box center [167, 43] width 7 height 7
click at [172, 36] on button "Companies" at bounding box center [182, 43] width 50 height 15
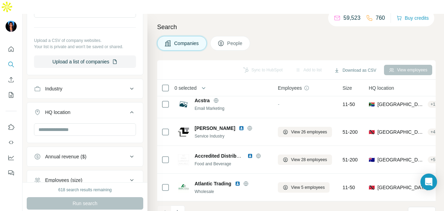
scroll to position [72, 0]
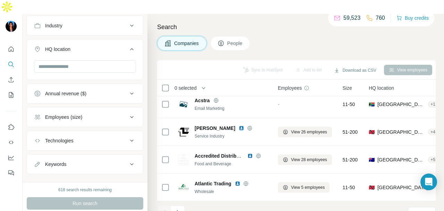
scroll to position [252, 0]
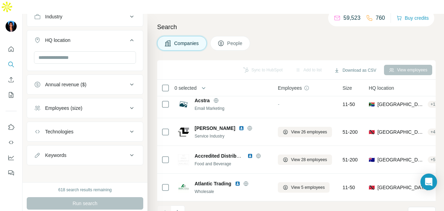
drag, startPoint x: 228, startPoint y: 29, endPoint x: 110, endPoint y: 90, distance: 133.3
click at [229, 40] on span "People" at bounding box center [235, 43] width 16 height 7
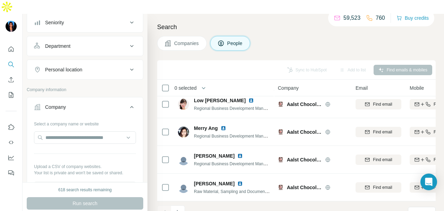
scroll to position [151, 0]
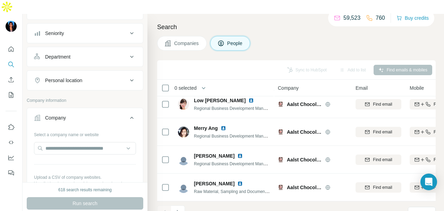
click at [112, 77] on div "Personal location" at bounding box center [81, 80] width 94 height 7
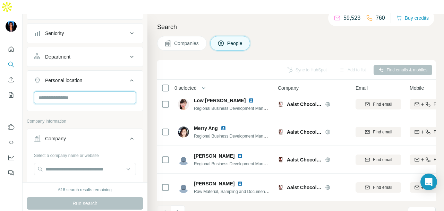
click at [103, 91] on input "text" at bounding box center [85, 97] width 102 height 12
type input "******"
click at [122, 99] on div at bounding box center [120, 101] width 8 height 8
click at [120, 105] on section "🇸🇬 [GEOGRAPHIC_DATA]" at bounding box center [79, 104] width 89 height 15
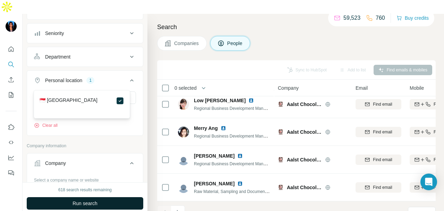
click at [112, 197] on button "Run search" at bounding box center [85, 203] width 116 height 12
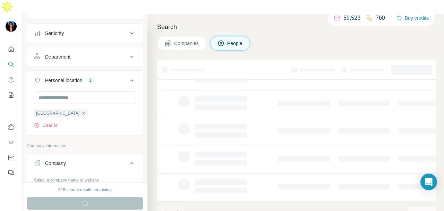
scroll to position [174, 0]
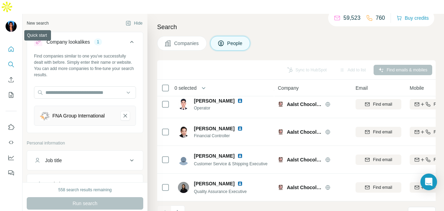
click at [8, 46] on icon "Quick start" at bounding box center [11, 49] width 7 height 7
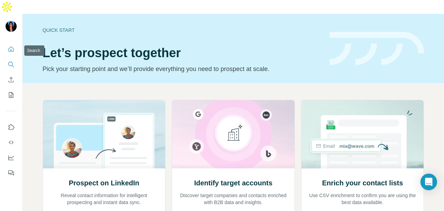
click at [12, 61] on icon "Search" at bounding box center [11, 64] width 7 height 7
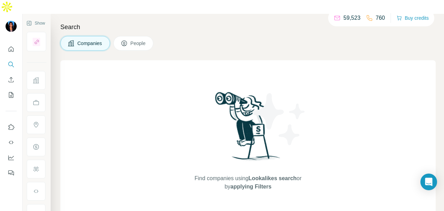
click at [85, 36] on button "Companies" at bounding box center [85, 43] width 50 height 15
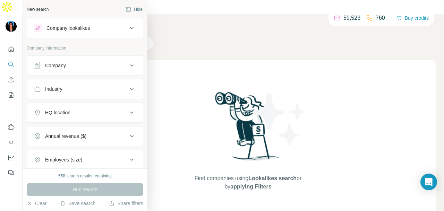
click at [52, 61] on button "Company" at bounding box center [85, 65] width 116 height 17
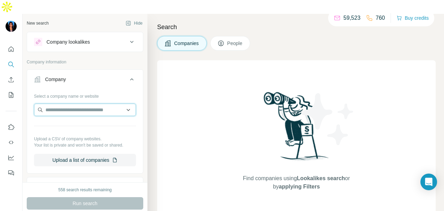
click at [58, 104] on input "text" at bounding box center [85, 110] width 102 height 12
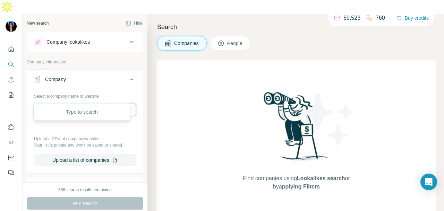
paste input "**********"
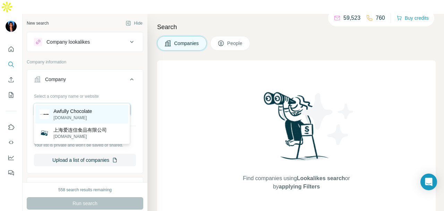
type input "**********"
click at [91, 117] on p "awfullychocolate.com" at bounding box center [72, 118] width 38 height 6
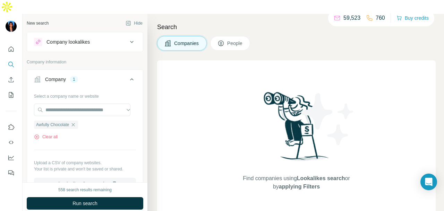
scroll to position [0, 0]
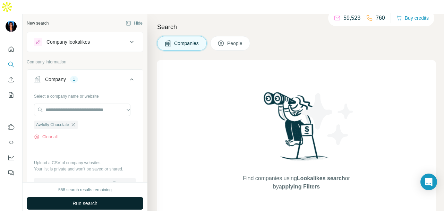
click at [98, 197] on button "Run search" at bounding box center [85, 203] width 116 height 12
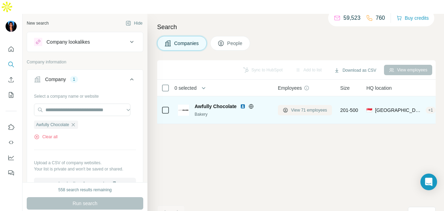
click at [298, 107] on span "View 71 employees" at bounding box center [309, 110] width 36 height 6
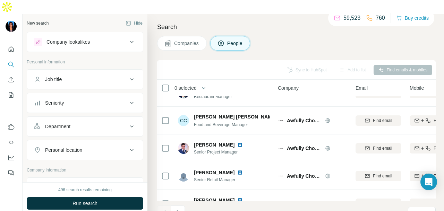
scroll to position [173, 0]
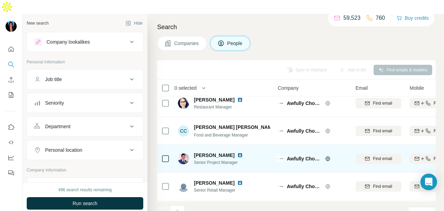
click at [243, 152] on img at bounding box center [240, 155] width 6 height 6
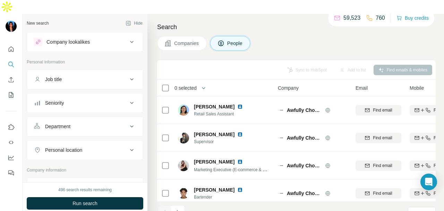
scroll to position [589, 0]
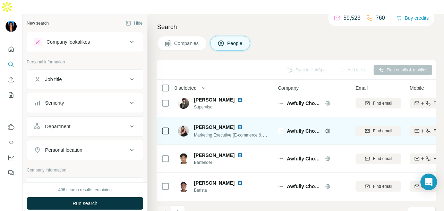
click at [242, 124] on img at bounding box center [240, 127] width 6 height 6
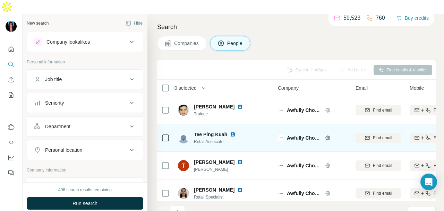
scroll to position [1560, 0]
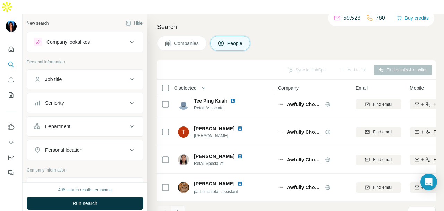
click at [180, 206] on button "Navigate to next page" at bounding box center [178, 213] width 14 height 14
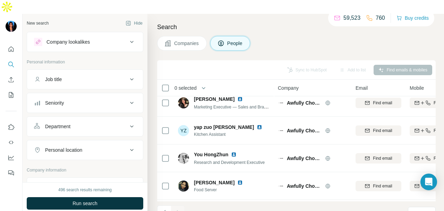
scroll to position [0, 0]
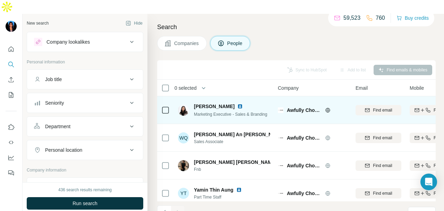
click at [237, 104] on img at bounding box center [240, 107] width 6 height 6
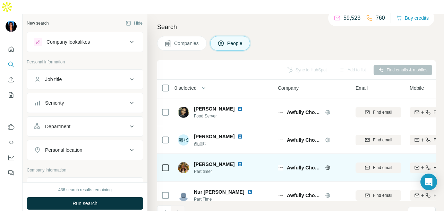
scroll to position [202, 0]
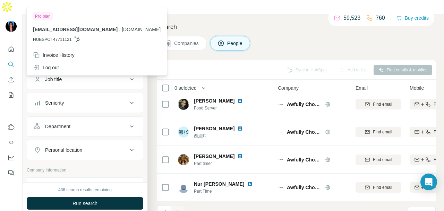
click at [13, 46] on icon "Quick start" at bounding box center [11, 48] width 5 height 5
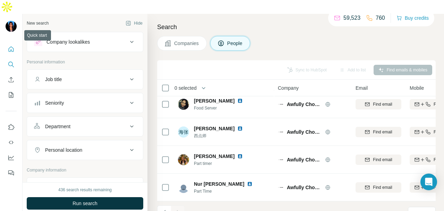
click at [13, 46] on icon "Quick start" at bounding box center [11, 48] width 5 height 5
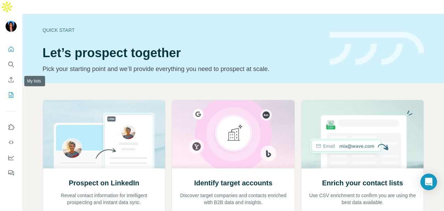
click at [14, 89] on button "My lists" at bounding box center [11, 95] width 11 height 12
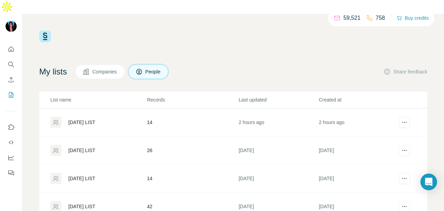
click at [89, 147] on div "[DATE] LIST" at bounding box center [81, 150] width 27 height 7
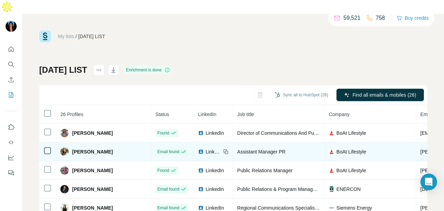
click at [202, 149] on img at bounding box center [201, 152] width 6 height 6
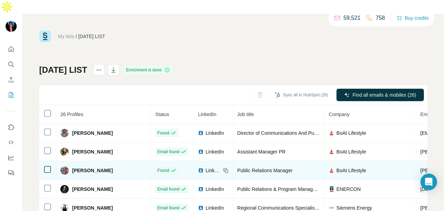
click at [203, 167] on div "LinkedIn" at bounding box center [209, 170] width 23 height 7
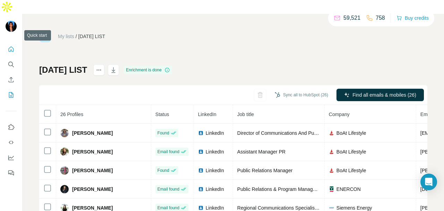
click at [8, 46] on icon "Quick start" at bounding box center [11, 49] width 7 height 7
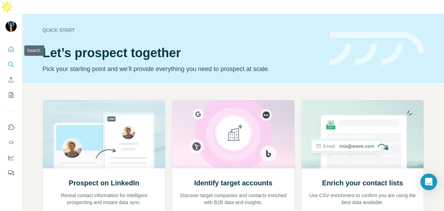
click at [10, 61] on icon "Search" at bounding box center [11, 64] width 7 height 7
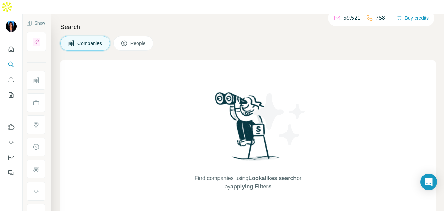
click at [143, 36] on button "People" at bounding box center [133, 43] width 40 height 15
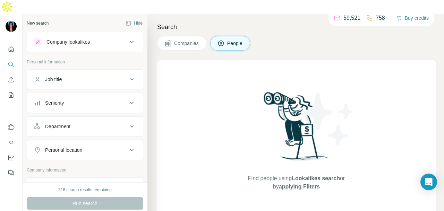
click at [100, 72] on button "Job title" at bounding box center [85, 79] width 116 height 17
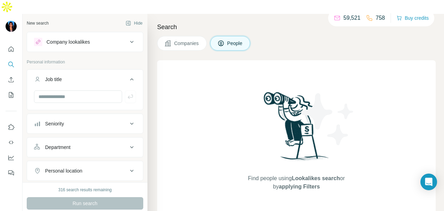
click at [100, 72] on button "Job title" at bounding box center [85, 80] width 116 height 19
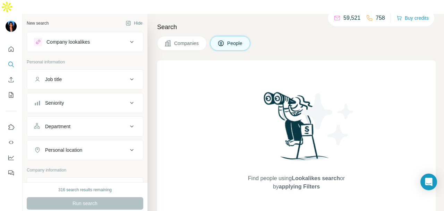
click at [92, 123] on div "Department" at bounding box center [81, 126] width 94 height 7
click at [94, 138] on div at bounding box center [81, 144] width 86 height 12
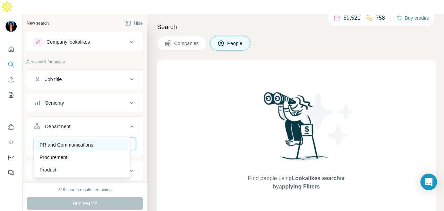
type input "**"
click at [105, 149] on div "PR and Communications" at bounding box center [81, 145] width 93 height 12
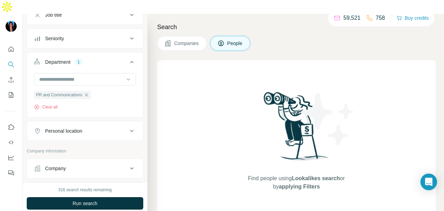
scroll to position [69, 0]
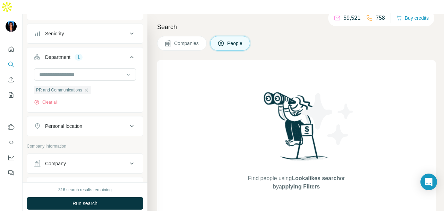
click at [95, 118] on button "Personal location" at bounding box center [85, 126] width 116 height 17
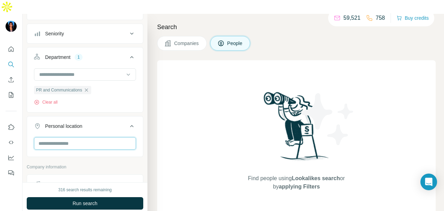
click at [102, 137] on input "text" at bounding box center [85, 143] width 102 height 12
type input "****"
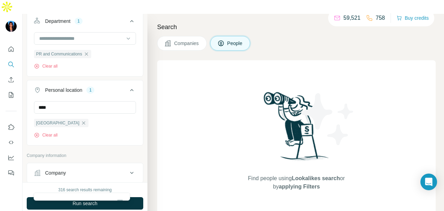
scroll to position [173, 0]
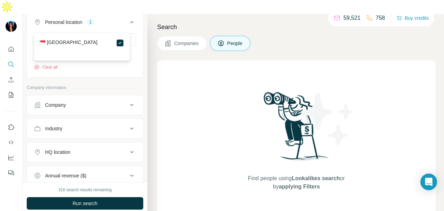
click at [109, 125] on div "Industry" at bounding box center [81, 128] width 94 height 7
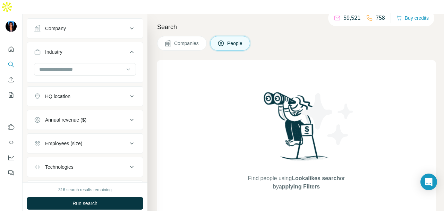
scroll to position [215, 0]
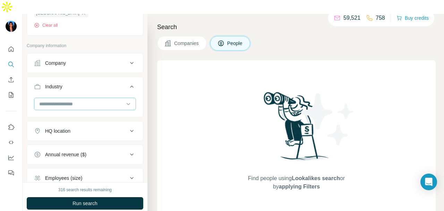
click at [95, 100] on input at bounding box center [81, 104] width 86 height 8
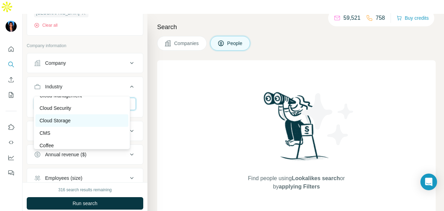
scroll to position [1386, 0]
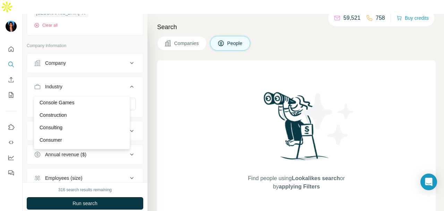
click at [92, 83] on div "Industry" at bounding box center [81, 86] width 94 height 7
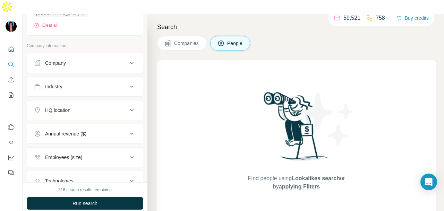
scroll to position [250, 0]
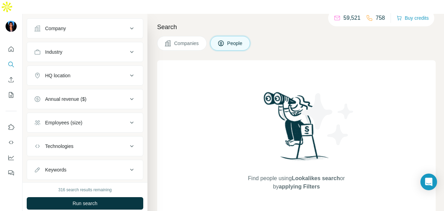
click at [84, 143] on div "Technologies" at bounding box center [81, 146] width 94 height 7
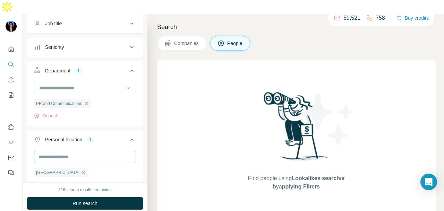
scroll to position [160, 0]
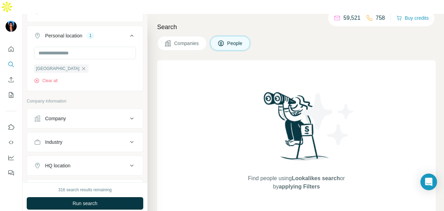
click at [94, 134] on button "Industry" at bounding box center [85, 142] width 116 height 17
click at [96, 156] on input at bounding box center [81, 160] width 86 height 8
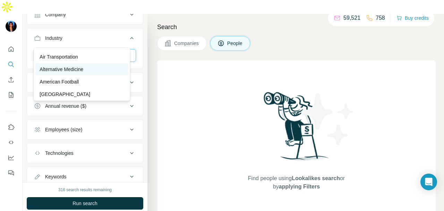
scroll to position [139, 0]
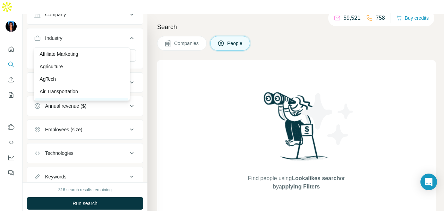
click at [102, 75] on div "AgTech" at bounding box center [81, 79] width 93 height 12
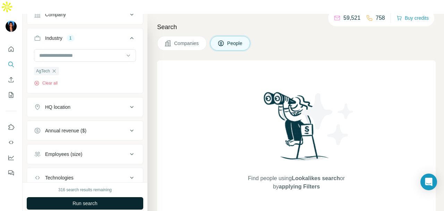
click at [82, 200] on span "Run search" at bounding box center [84, 203] width 25 height 7
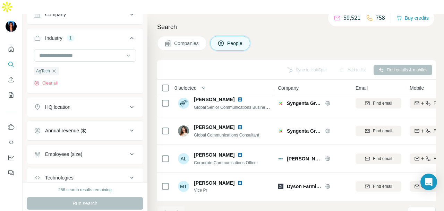
scroll to position [208, 0]
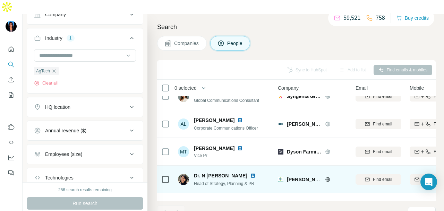
click at [254, 173] on img at bounding box center [253, 176] width 6 height 6
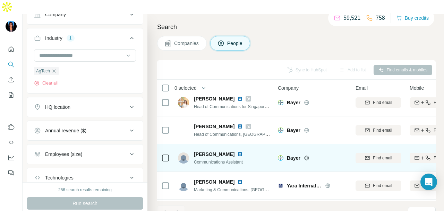
scroll to position [0, 0]
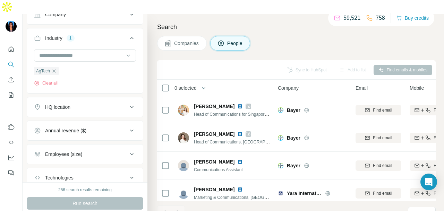
drag, startPoint x: 57, startPoint y: 58, endPoint x: 73, endPoint y: 78, distance: 25.7
click at [54, 68] on icon "button" at bounding box center [54, 71] width 6 height 6
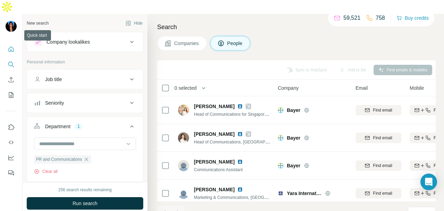
click at [11, 46] on icon "Quick start" at bounding box center [11, 49] width 7 height 7
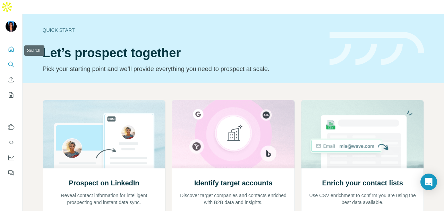
drag, startPoint x: 12, startPoint y: 51, endPoint x: 26, endPoint y: 55, distance: 15.2
click at [12, 61] on icon "Search" at bounding box center [11, 64] width 7 height 7
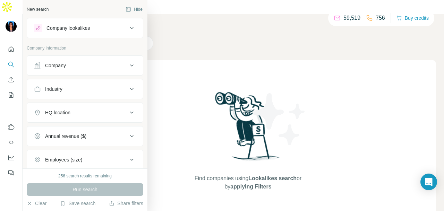
click at [74, 62] on div "Company" at bounding box center [81, 65] width 94 height 7
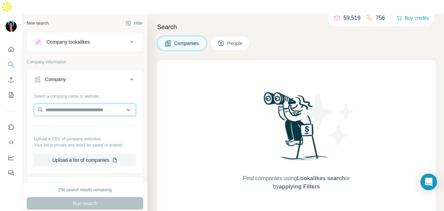
click at [69, 104] on input "text" at bounding box center [85, 110] width 102 height 12
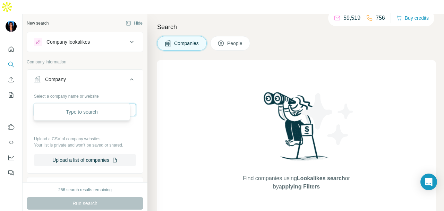
paste input "**********"
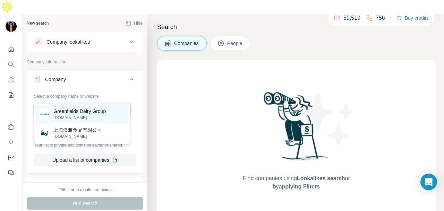
type input "**********"
click at [92, 115] on p "greenfieldsdairy.com" at bounding box center [79, 118] width 52 height 6
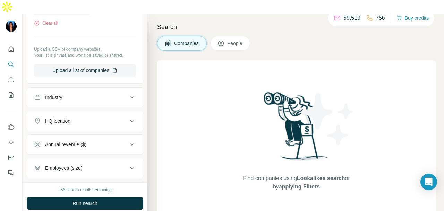
scroll to position [174, 0]
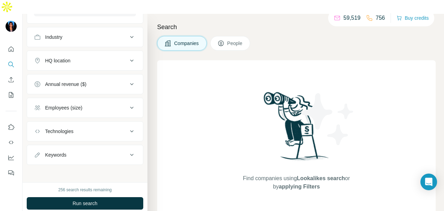
click at [98, 182] on div "256 search results remaining Run search Clear Save search Share filters" at bounding box center [85, 203] width 125 height 43
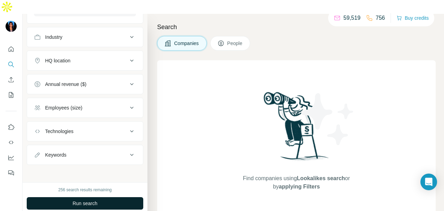
click at [98, 197] on button "Run search" at bounding box center [85, 203] width 116 height 12
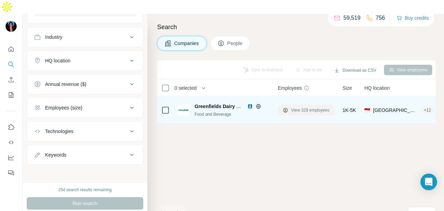
click at [316, 107] on span "View 328 employees" at bounding box center [310, 110] width 38 height 6
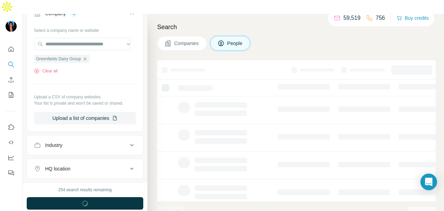
scroll to position [281, 0]
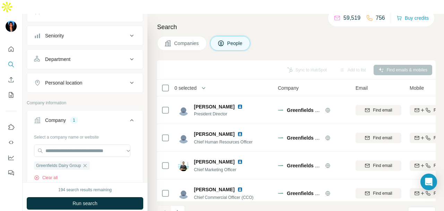
scroll to position [38, 0]
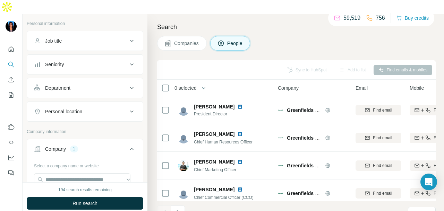
click at [114, 85] on div "Department" at bounding box center [81, 88] width 94 height 7
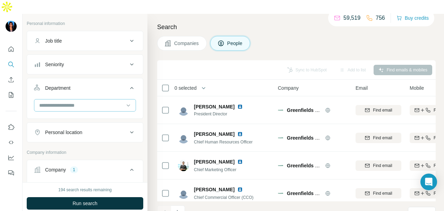
click at [104, 99] on div at bounding box center [81, 105] width 86 height 12
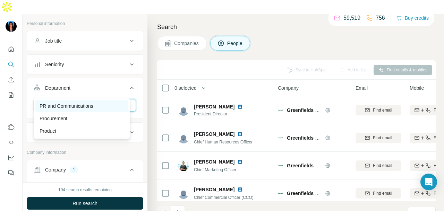
type input "**"
click at [105, 109] on div "PR and Communications" at bounding box center [82, 106] width 85 height 7
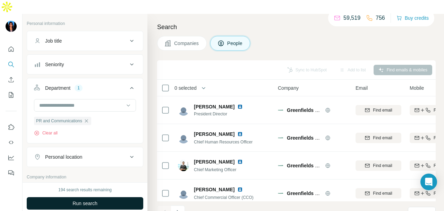
click at [106, 197] on button "Run search" at bounding box center [85, 203] width 116 height 12
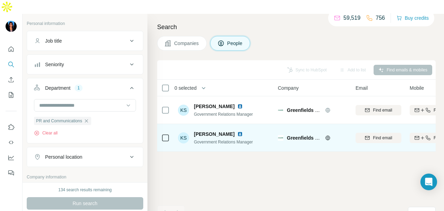
click at [243, 131] on img at bounding box center [240, 134] width 6 height 6
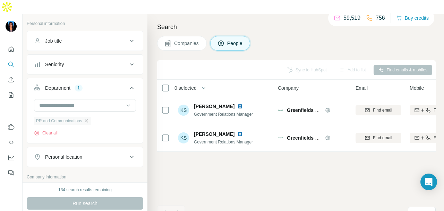
click at [86, 118] on icon "button" at bounding box center [87, 121] width 6 height 6
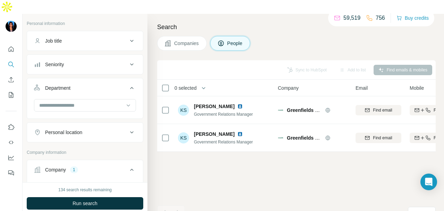
click at [100, 124] on button "Personal location" at bounding box center [85, 132] width 116 height 17
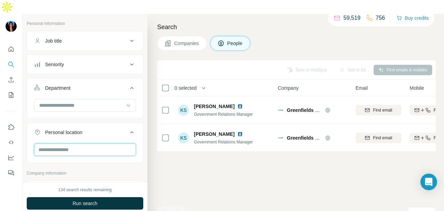
click at [97, 131] on div "Personal location" at bounding box center [85, 142] width 116 height 41
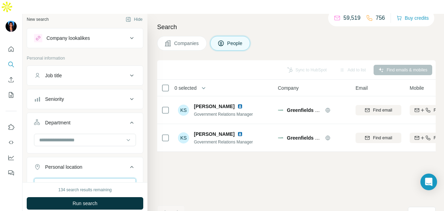
type input "*"
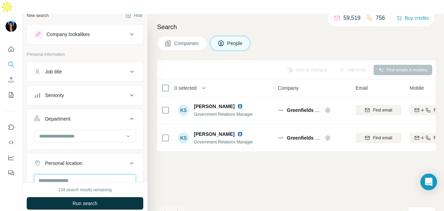
type input "*"
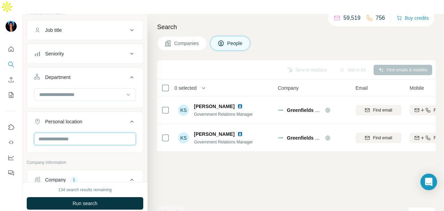
scroll to position [112, 0]
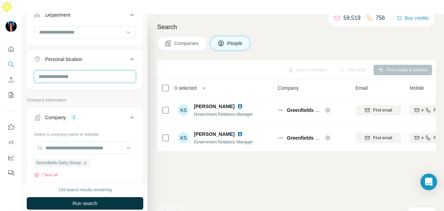
click at [82, 70] on input "text" at bounding box center [85, 76] width 102 height 12
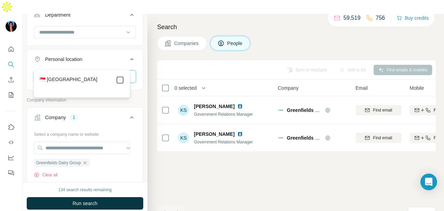
type input "****"
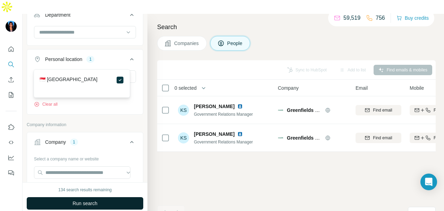
click at [107, 197] on button "Run search" at bounding box center [85, 203] width 116 height 12
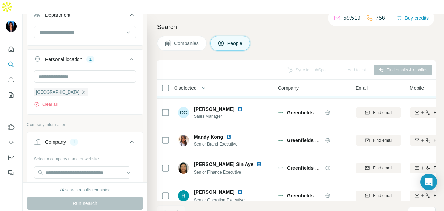
scroll to position [63, 0]
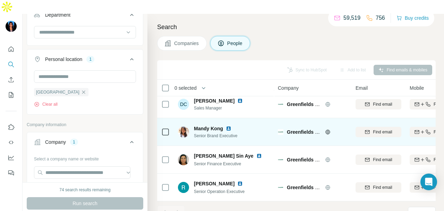
click at [230, 126] on img at bounding box center [229, 129] width 6 height 6
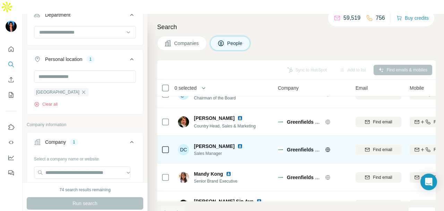
scroll to position [0, 0]
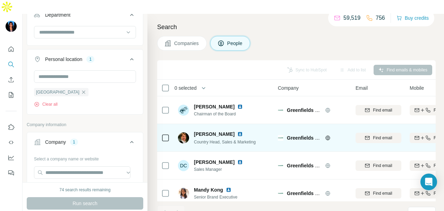
click at [237, 131] on img at bounding box center [240, 134] width 6 height 6
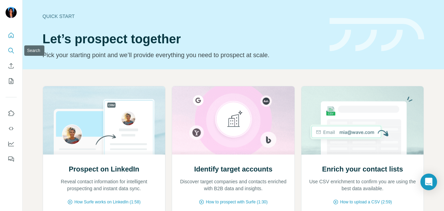
click at [10, 53] on icon "Search" at bounding box center [11, 50] width 7 height 7
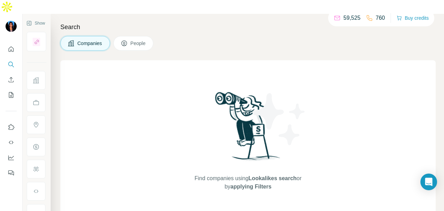
click at [128, 40] on icon at bounding box center [124, 43] width 7 height 7
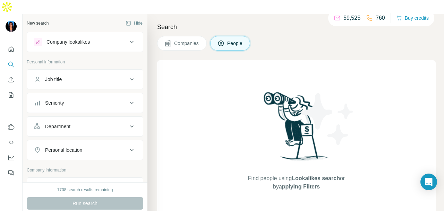
click at [105, 95] on button "Seniority" at bounding box center [85, 103] width 116 height 17
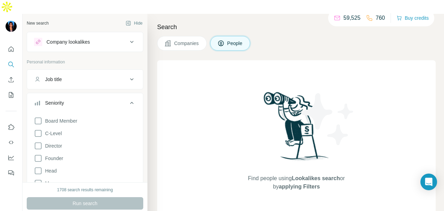
click at [106, 95] on button "Seniority" at bounding box center [85, 104] width 116 height 19
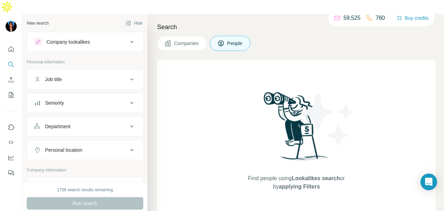
click at [97, 123] on div "Department" at bounding box center [81, 126] width 94 height 7
click at [94, 140] on input at bounding box center [81, 144] width 86 height 8
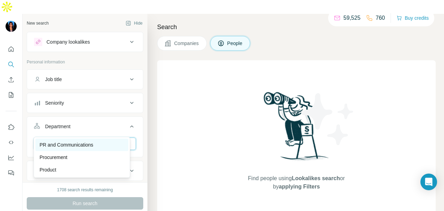
type input "**"
click at [117, 144] on div "PR and Communications" at bounding box center [82, 144] width 85 height 7
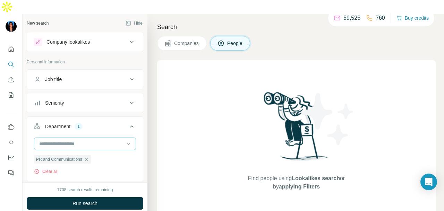
scroll to position [69, 0]
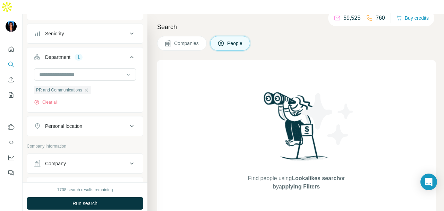
drag, startPoint x: 110, startPoint y: 111, endPoint x: 106, endPoint y: 115, distance: 5.6
click at [110, 123] on div "Personal location" at bounding box center [81, 126] width 94 height 7
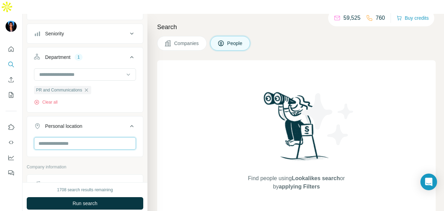
click at [89, 137] on input "text" at bounding box center [85, 143] width 102 height 12
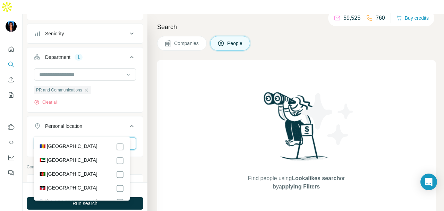
type input "*"
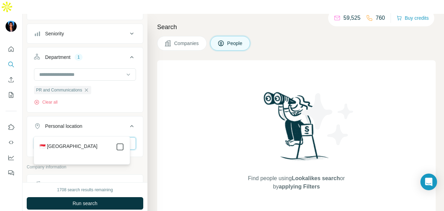
type input "****"
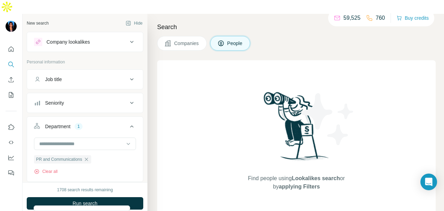
click at [107, 71] on button "Job title" at bounding box center [85, 79] width 116 height 17
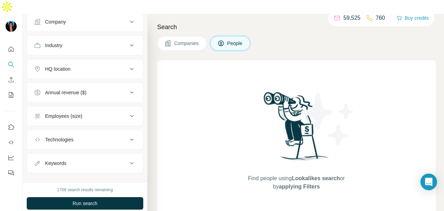
scroll to position [243, 0]
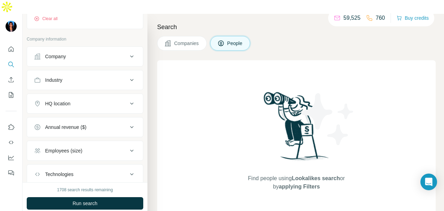
click at [107, 72] on button "Industry" at bounding box center [85, 80] width 116 height 17
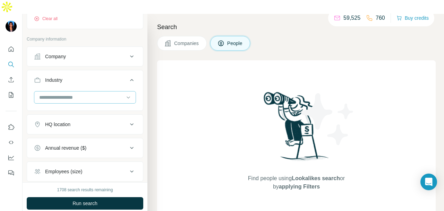
click at [97, 94] on input at bounding box center [81, 98] width 86 height 8
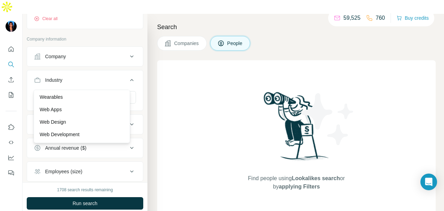
scroll to position [7546, 0]
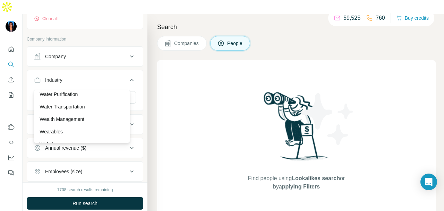
click at [108, 85] on div "Water" at bounding box center [82, 81] width 85 height 7
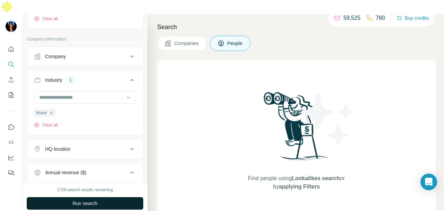
click at [68, 197] on button "Run search" at bounding box center [85, 203] width 116 height 12
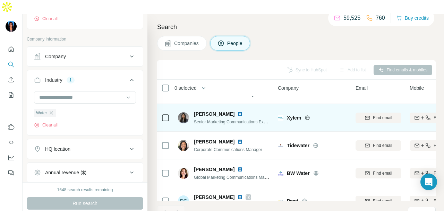
scroll to position [174, 0]
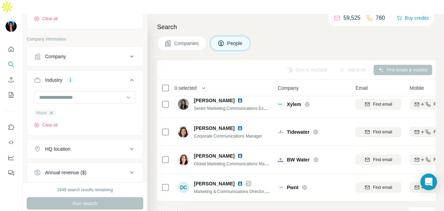
click at [53, 110] on icon "button" at bounding box center [52, 113] width 6 height 6
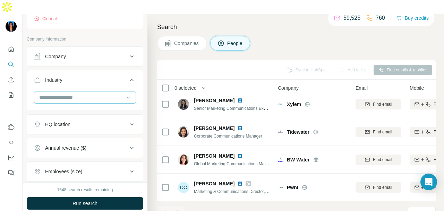
click at [116, 94] on input at bounding box center [81, 98] width 86 height 8
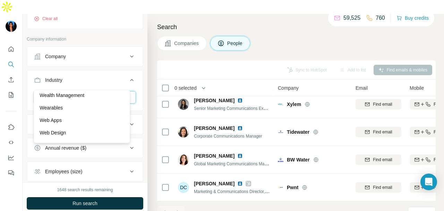
scroll to position [7580, 0]
drag, startPoint x: 104, startPoint y: 103, endPoint x: 94, endPoint y: 167, distance: 65.2
click at [104, 78] on div "Water Transportation" at bounding box center [81, 72] width 93 height 12
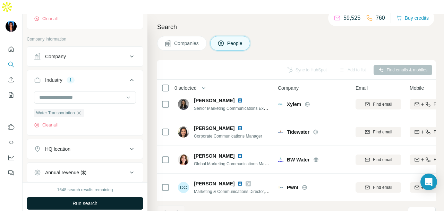
click at [103, 197] on button "Run search" at bounding box center [85, 203] width 116 height 12
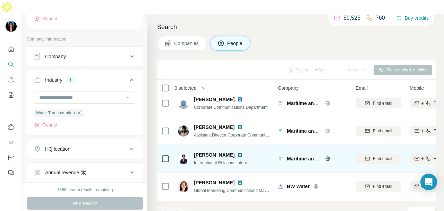
scroll to position [784, 0]
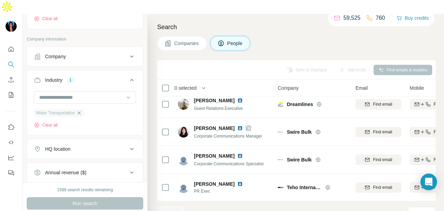
click at [82, 110] on icon "button" at bounding box center [79, 113] width 6 height 6
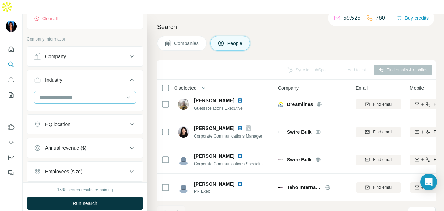
click at [101, 94] on input at bounding box center [81, 98] width 86 height 8
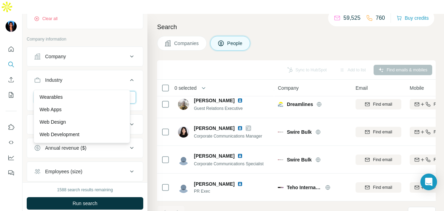
scroll to position [7546, 0]
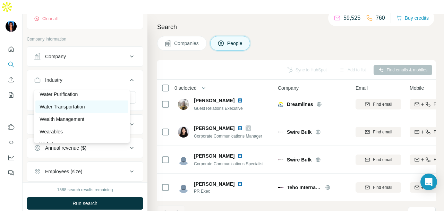
click at [95, 110] on div "Water Transportation" at bounding box center [82, 106] width 85 height 7
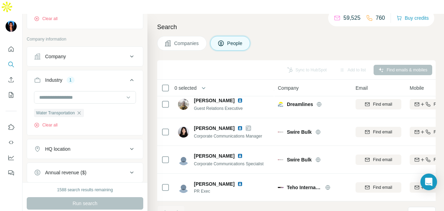
drag, startPoint x: 82, startPoint y: 99, endPoint x: 85, endPoint y: 95, distance: 4.6
click at [82, 110] on icon "button" at bounding box center [79, 113] width 6 height 6
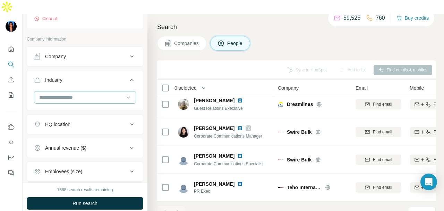
click at [87, 94] on input at bounding box center [81, 98] width 86 height 8
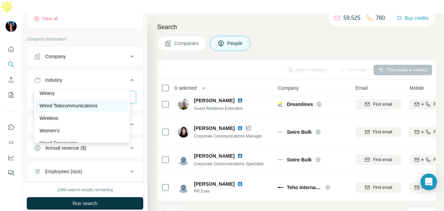
scroll to position [7700, 0]
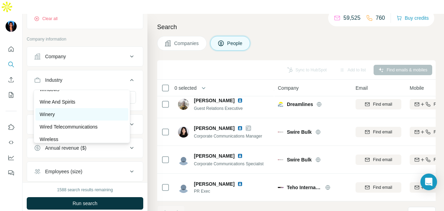
click at [93, 118] on div "Winery" at bounding box center [82, 114] width 85 height 7
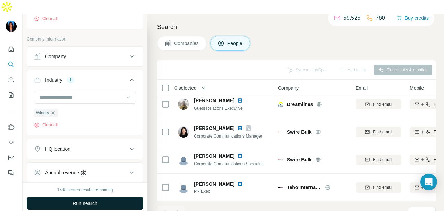
click at [97, 200] on span "Run search" at bounding box center [84, 203] width 25 height 7
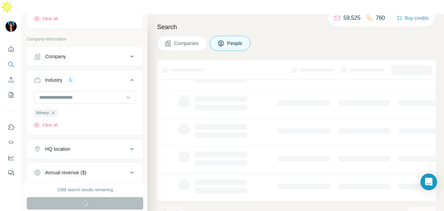
scroll to position [174, 0]
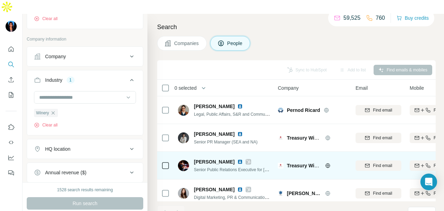
scroll to position [229, 0]
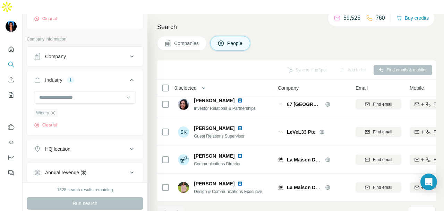
click at [54, 110] on icon "button" at bounding box center [53, 113] width 6 height 6
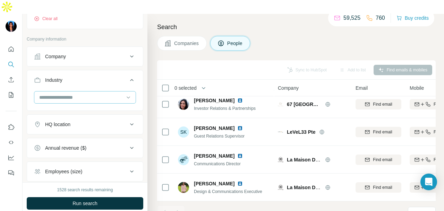
click at [85, 94] on input at bounding box center [81, 98] width 86 height 8
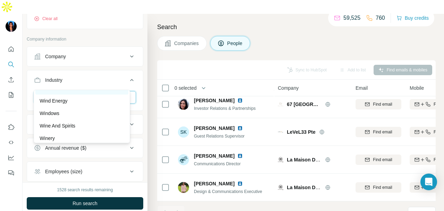
scroll to position [7666, 0]
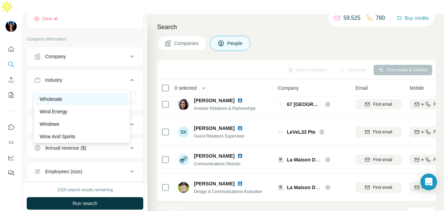
click at [79, 103] on div "Wholesale" at bounding box center [82, 99] width 85 height 7
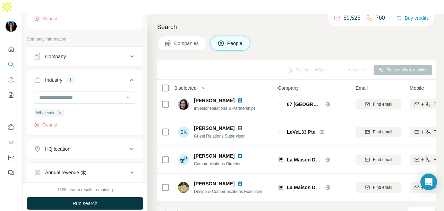
click at [97, 182] on div "1528 search results remaining Run search Clear Save search Share filters" at bounding box center [85, 203] width 125 height 43
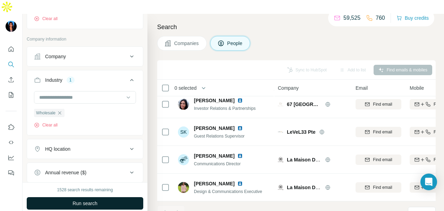
click at [99, 197] on button "Run search" at bounding box center [85, 203] width 116 height 12
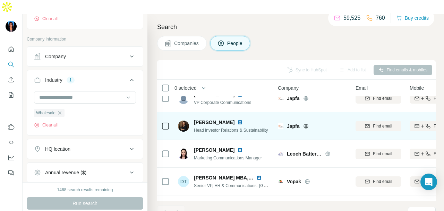
scroll to position [91, 0]
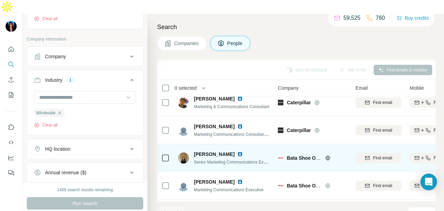
click at [237, 151] on img at bounding box center [240, 154] width 6 height 6
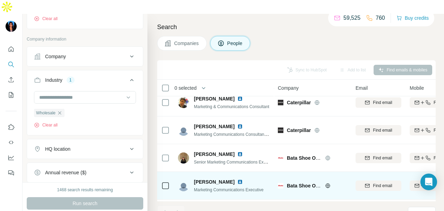
click at [237, 179] on img at bounding box center [240, 182] width 6 height 6
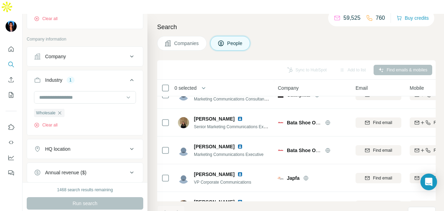
scroll to position [105, 0]
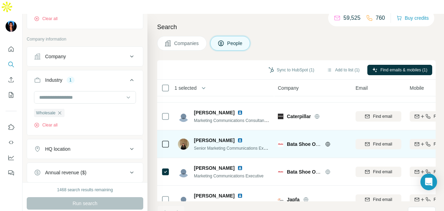
click at [165, 134] on div at bounding box center [165, 143] width 8 height 19
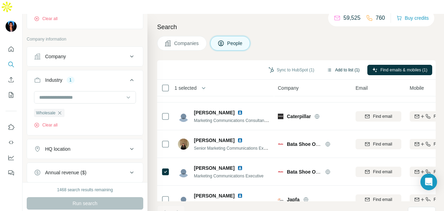
click at [346, 65] on button "Add to list (1)" at bounding box center [343, 70] width 43 height 10
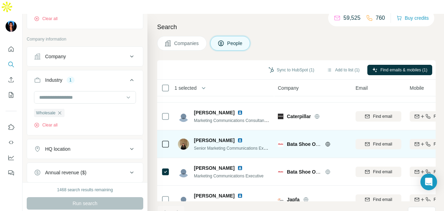
scroll to position [139, 0]
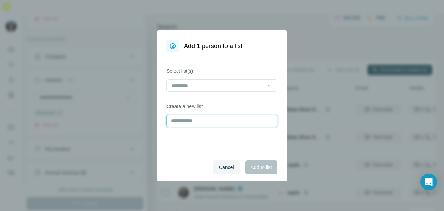
click at [223, 119] on input "text" at bounding box center [221, 121] width 111 height 12
click at [232, 84] on input at bounding box center [218, 86] width 94 height 8
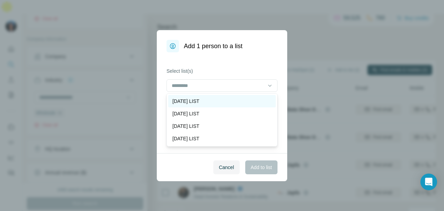
click at [232, 99] on div "[DATE] LIST" at bounding box center [221, 101] width 99 height 7
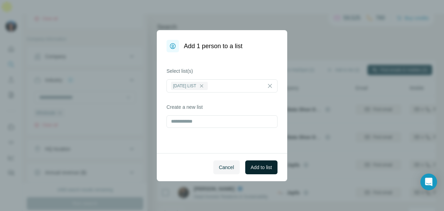
click at [256, 172] on button "Add to list" at bounding box center [261, 167] width 32 height 14
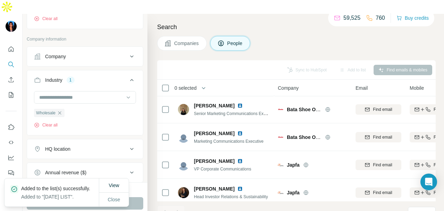
scroll to position [208, 0]
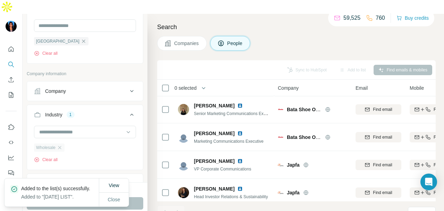
click at [64, 143] on div "Wholesale" at bounding box center [49, 147] width 30 height 8
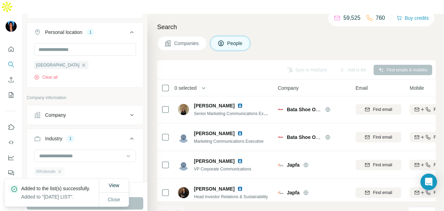
click at [59, 135] on div "Industry" at bounding box center [53, 138] width 17 height 7
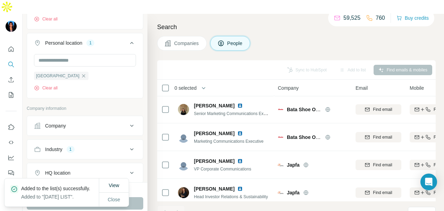
scroll to position [243, 0]
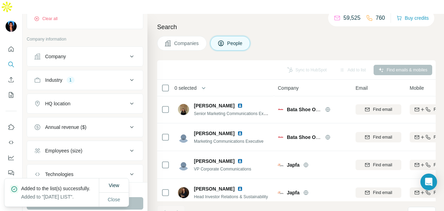
click at [79, 77] on div "Industry 1" at bounding box center [81, 80] width 94 height 7
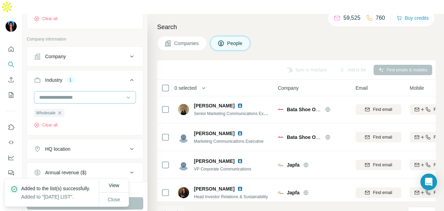
click at [89, 94] on input at bounding box center [81, 98] width 86 height 8
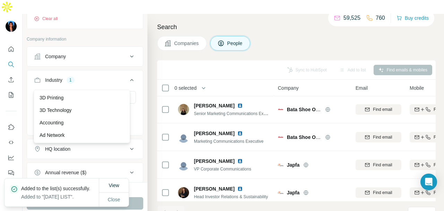
click at [105, 77] on div "Industry 1" at bounding box center [81, 80] width 94 height 7
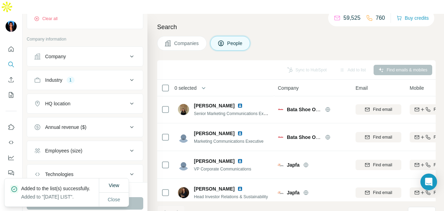
click at [78, 77] on div "Industry 1" at bounding box center [81, 80] width 94 height 7
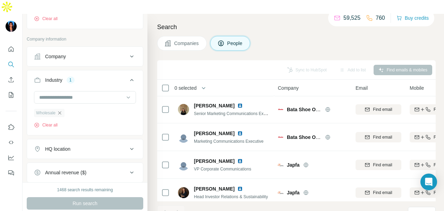
click at [62, 110] on icon "button" at bounding box center [60, 113] width 6 height 6
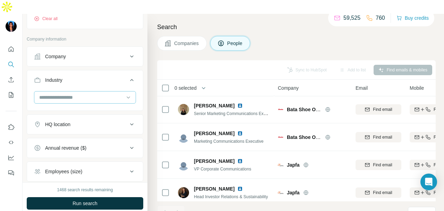
click at [88, 94] on input at bounding box center [81, 98] width 86 height 8
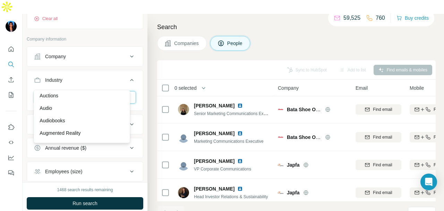
scroll to position [520, 0]
drag, startPoint x: 91, startPoint y: 106, endPoint x: 106, endPoint y: 171, distance: 67.2
click at [91, 105] on div "Baby" at bounding box center [82, 101] width 85 height 7
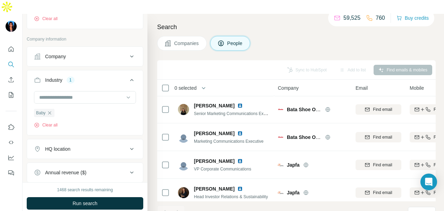
drag, startPoint x: 120, startPoint y: 190, endPoint x: 234, endPoint y: 14, distance: 209.5
click at [120, 197] on button "Run search" at bounding box center [85, 203] width 116 height 12
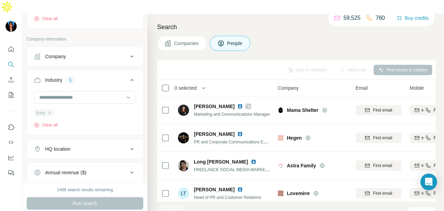
click at [54, 109] on div "Baby" at bounding box center [44, 113] width 20 height 8
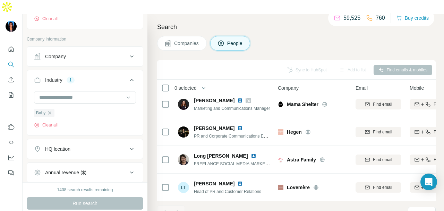
scroll to position [139, 0]
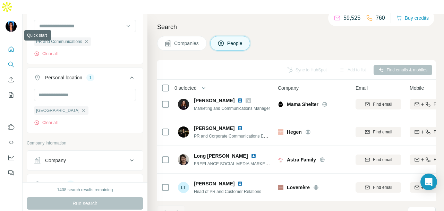
click at [10, 46] on icon "Quick start" at bounding box center [11, 48] width 5 height 5
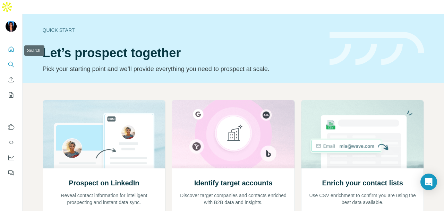
click at [7, 58] on button "Search" at bounding box center [11, 64] width 11 height 12
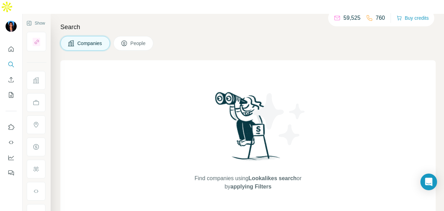
click at [86, 40] on span "Companies" at bounding box center [89, 43] width 25 height 7
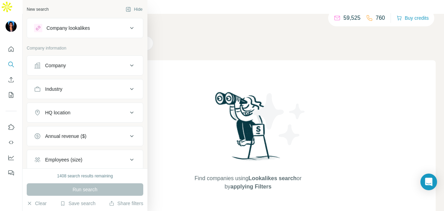
click at [56, 64] on div "Company" at bounding box center [55, 65] width 21 height 7
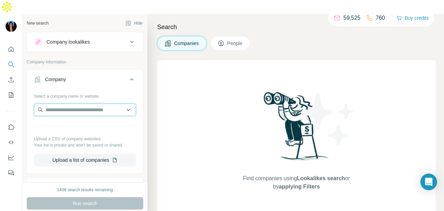
click at [65, 104] on input "text" at bounding box center [85, 110] width 102 height 12
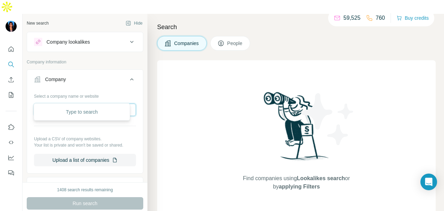
paste input "**********"
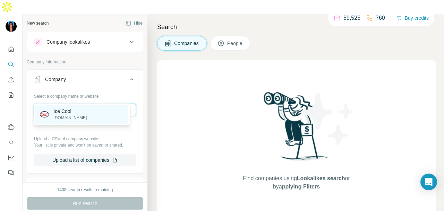
type input "**********"
click at [88, 114] on div "Ice Cool icecool.com.sg" at bounding box center [81, 114] width 93 height 19
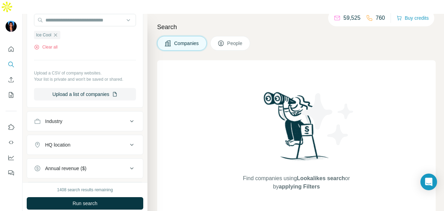
scroll to position [104, 0]
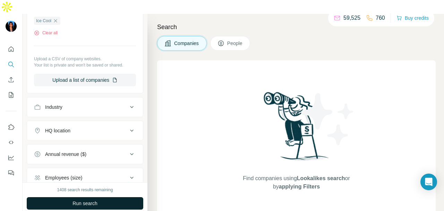
click at [82, 197] on button "Run search" at bounding box center [85, 203] width 116 height 12
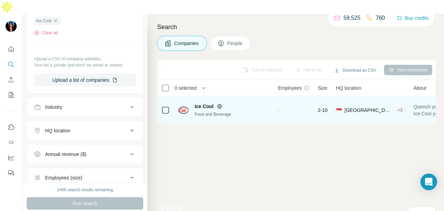
click at [215, 103] on div "Ice Cool" at bounding box center [231, 106] width 75 height 7
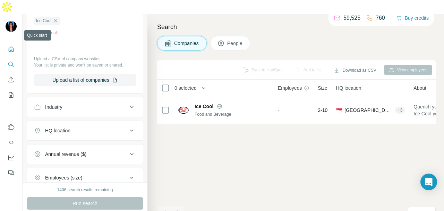
click at [10, 46] on icon "Quick start" at bounding box center [11, 49] width 7 height 7
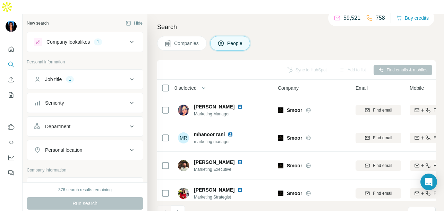
drag, startPoint x: 93, startPoint y: 134, endPoint x: 82, endPoint y: 138, distance: 11.4
click at [91, 147] on div "Personal location" at bounding box center [81, 150] width 94 height 7
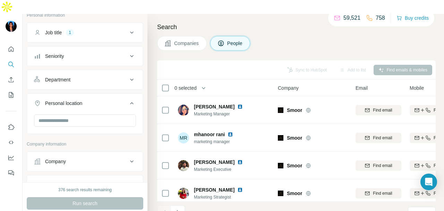
scroll to position [69, 0]
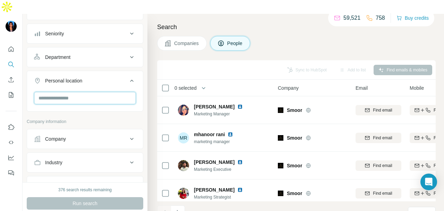
click at [78, 92] on input "text" at bounding box center [85, 98] width 102 height 12
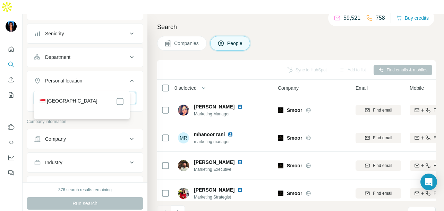
type input "****"
click at [119, 99] on div "🇸🇬 [GEOGRAPHIC_DATA]" at bounding box center [82, 101] width 85 height 8
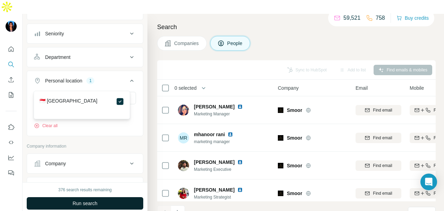
click at [121, 197] on button "Run search" at bounding box center [85, 203] width 116 height 12
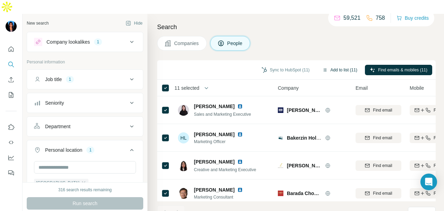
click at [340, 65] on button "Add to list (11)" at bounding box center [339, 70] width 45 height 10
click at [326, 65] on button "Add to list (11)" at bounding box center [339, 70] width 45 height 10
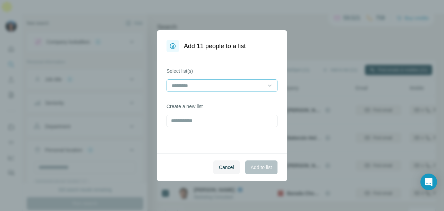
click at [244, 82] on input at bounding box center [218, 86] width 94 height 8
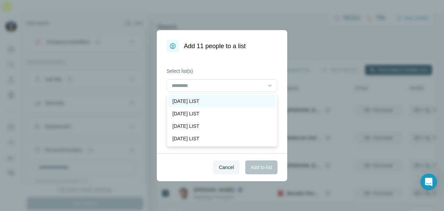
click at [234, 100] on div "[DATE] LIST" at bounding box center [221, 101] width 99 height 7
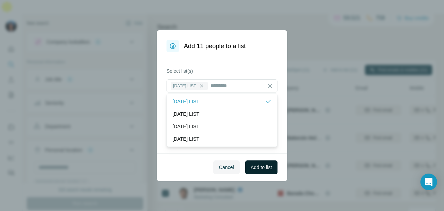
click at [260, 166] on span "Add to list" at bounding box center [261, 167] width 21 height 7
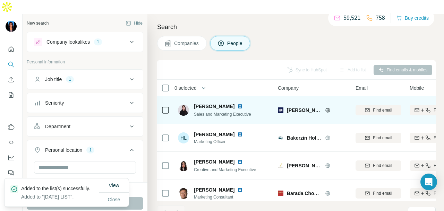
click at [237, 104] on img at bounding box center [240, 107] width 6 height 6
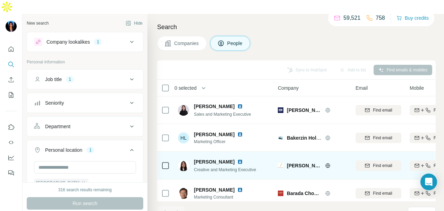
scroll to position [35, 0]
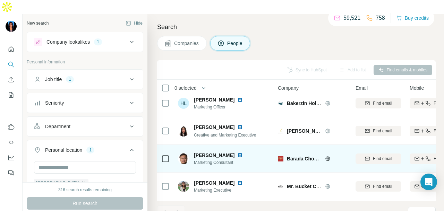
click at [326, 158] on icon at bounding box center [327, 158] width 5 height 0
